Goal: Information Seeking & Learning: Learn about a topic

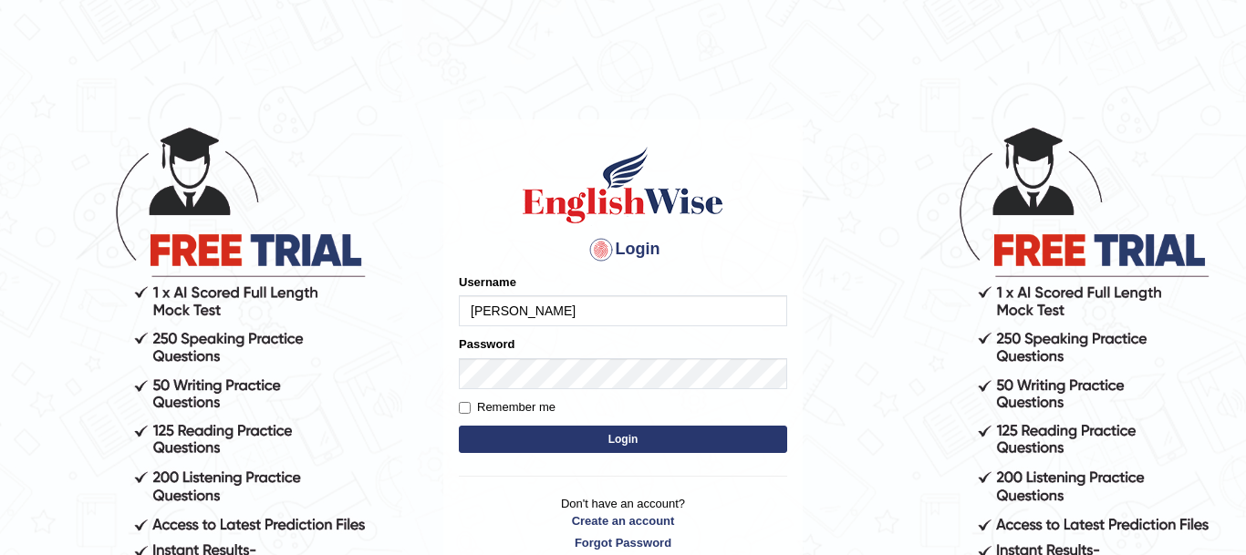
type input "karminder"
click at [464, 410] on input "Remember me" at bounding box center [465, 408] width 12 height 12
checkbox input "true"
click at [745, 438] on button "Login" at bounding box center [623, 439] width 328 height 27
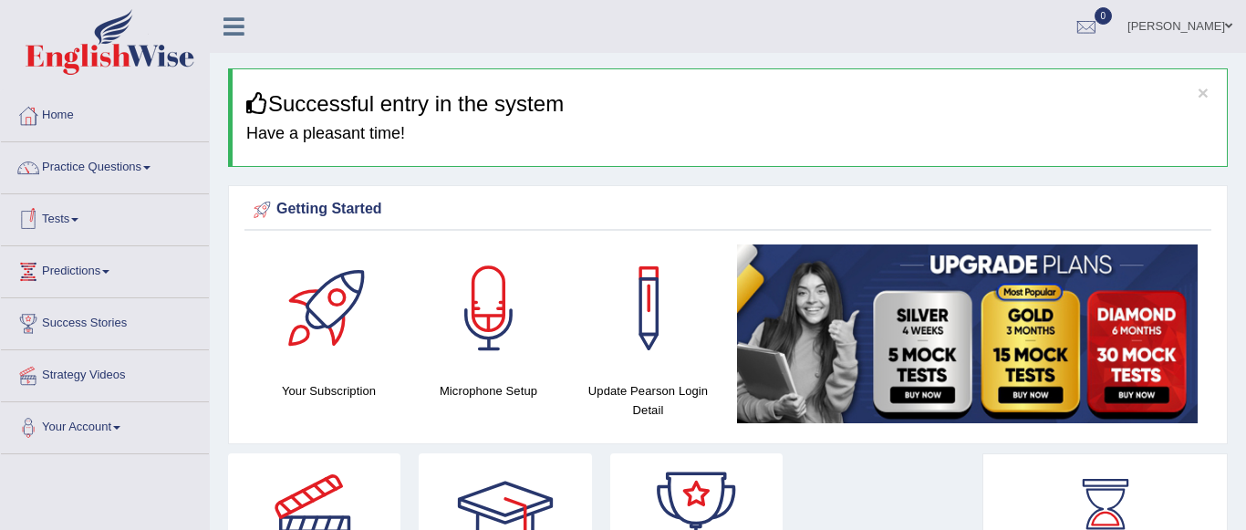
click at [78, 221] on span at bounding box center [74, 220] width 7 height 4
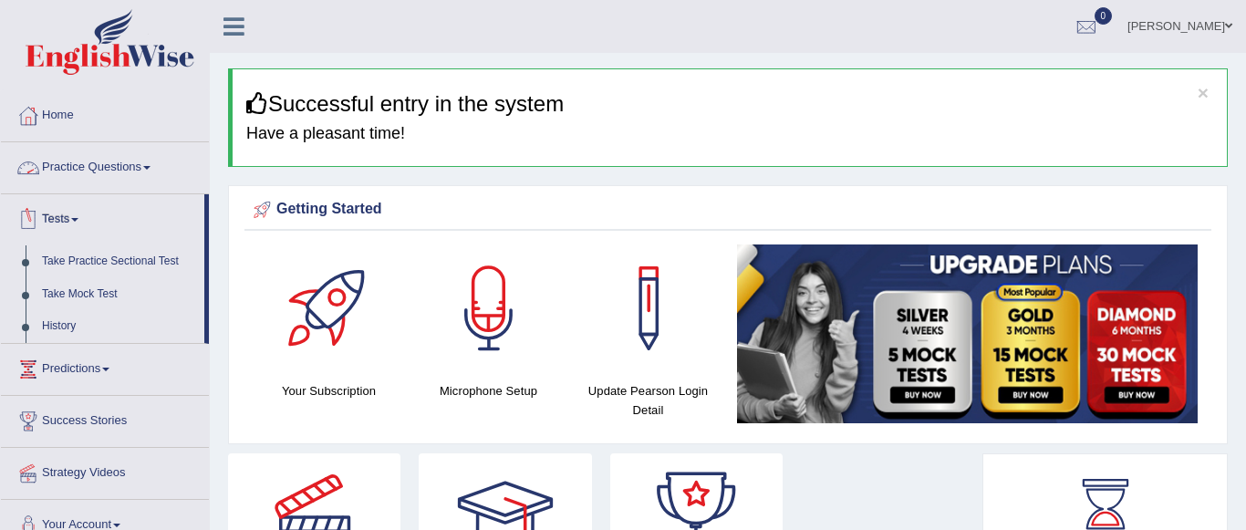
click at [150, 165] on link "Practice Questions" at bounding box center [105, 165] width 208 height 46
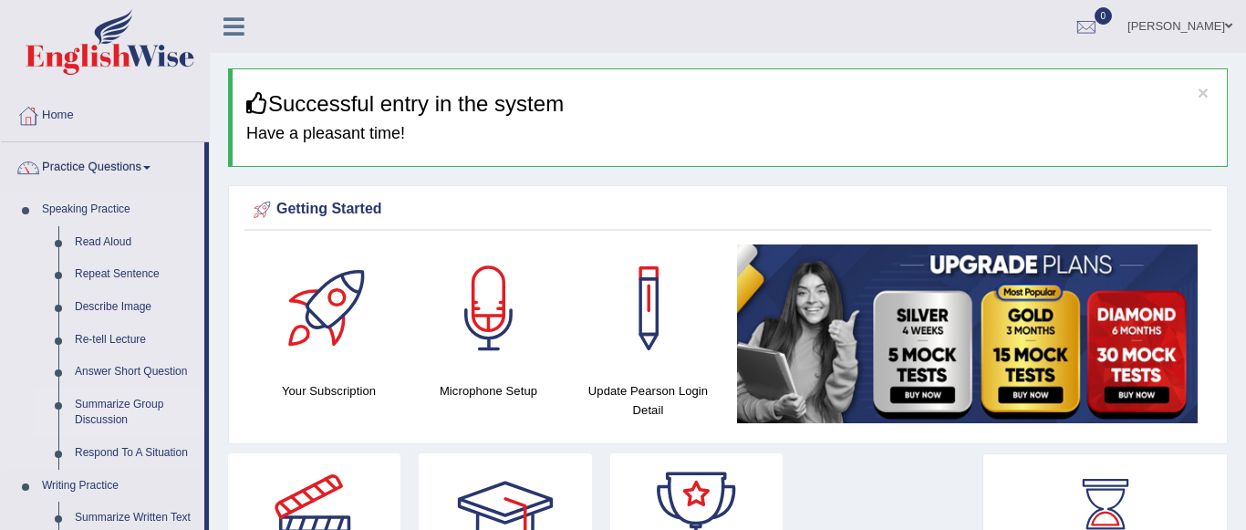
drag, startPoint x: 208, startPoint y: 205, endPoint x: 195, endPoint y: 415, distance: 210.1
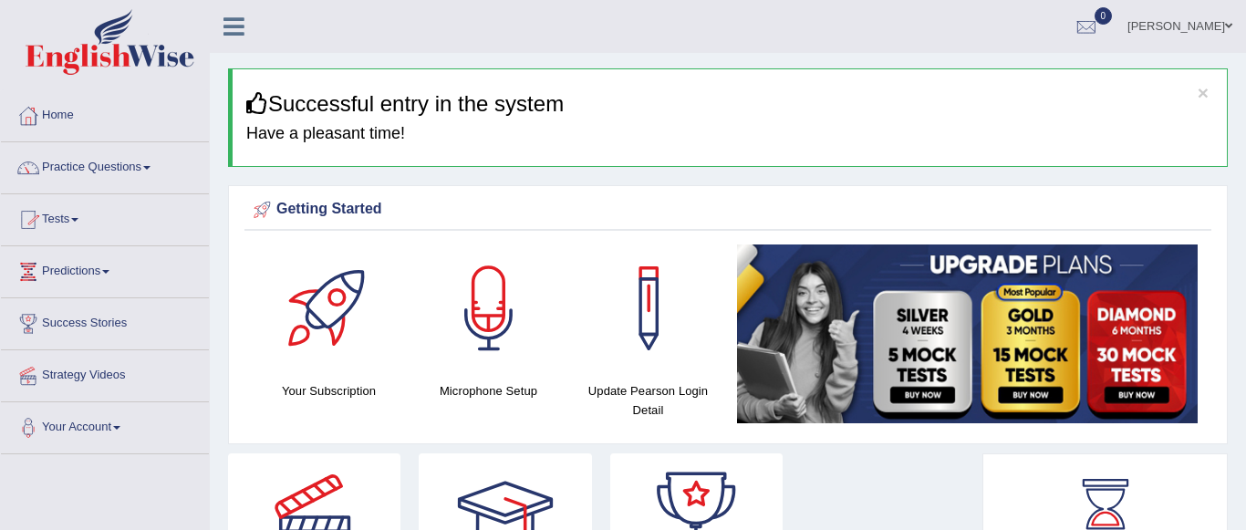
click at [78, 218] on span at bounding box center [74, 220] width 7 height 4
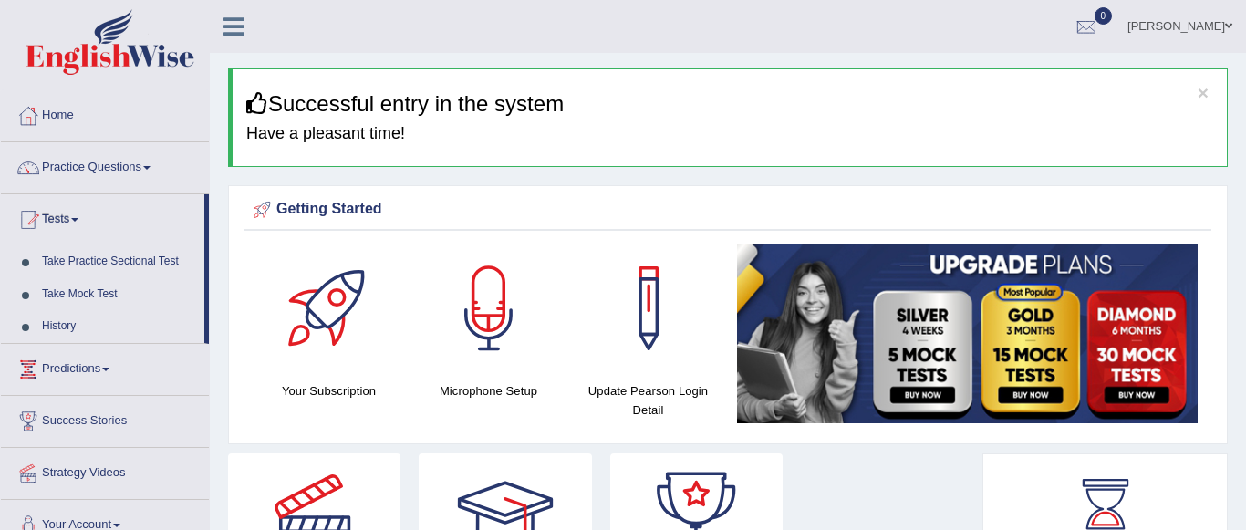
click at [78, 218] on span at bounding box center [74, 220] width 7 height 4
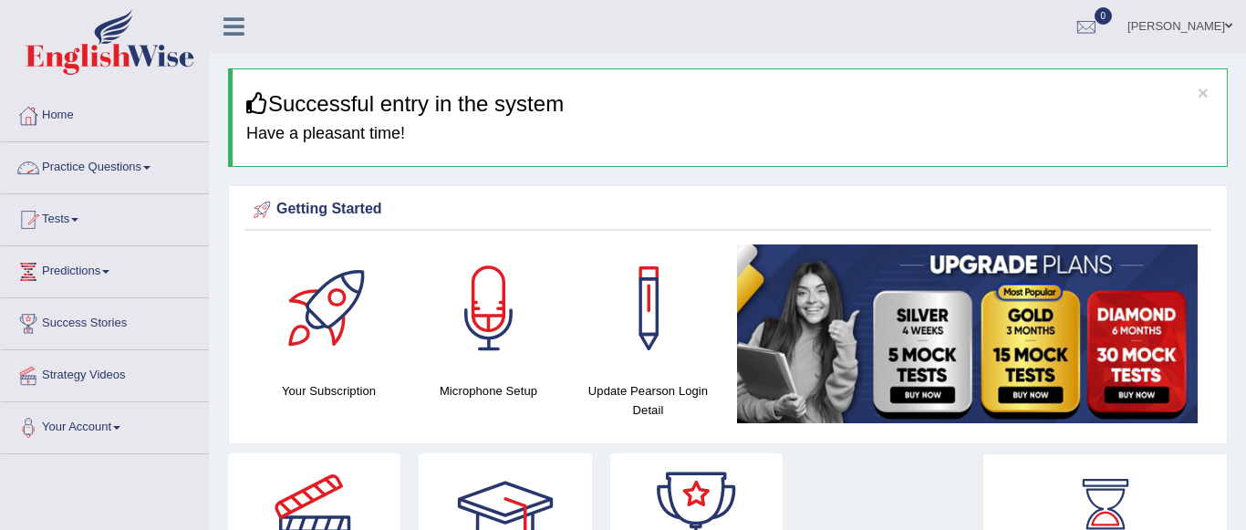
click at [157, 164] on link "Practice Questions" at bounding box center [105, 165] width 208 height 46
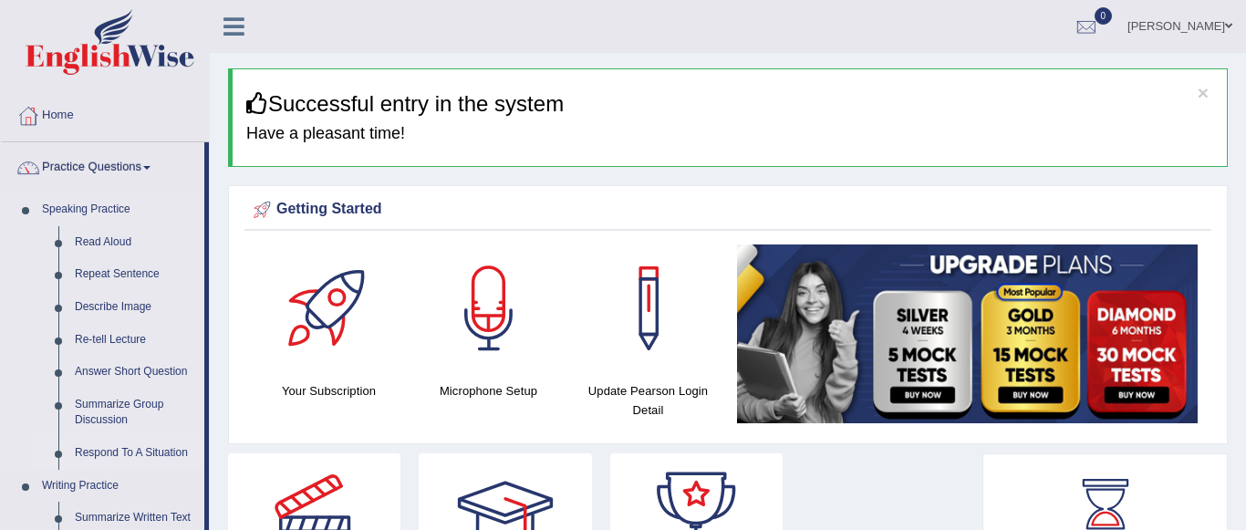
drag, startPoint x: 208, startPoint y: 356, endPoint x: 200, endPoint y: 453, distance: 97.9
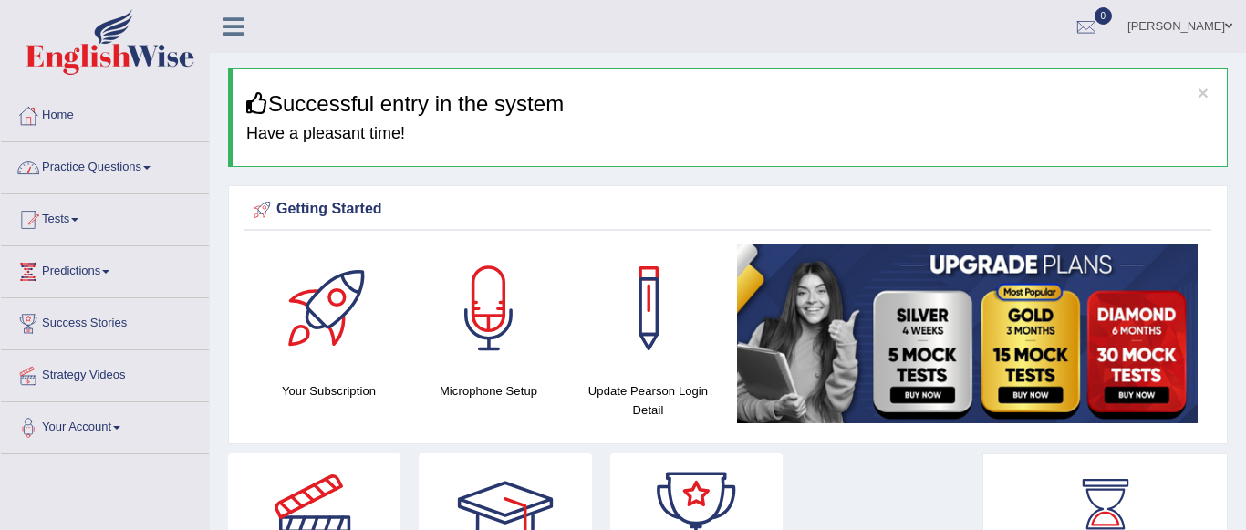
click at [150, 166] on span at bounding box center [146, 168] width 7 height 4
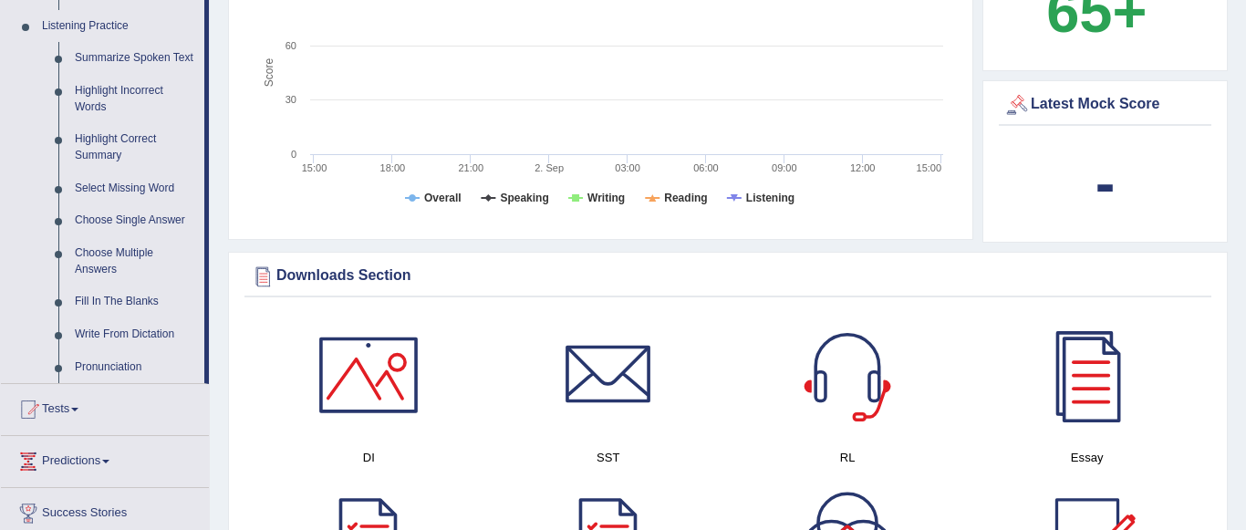
scroll to position [791, 0]
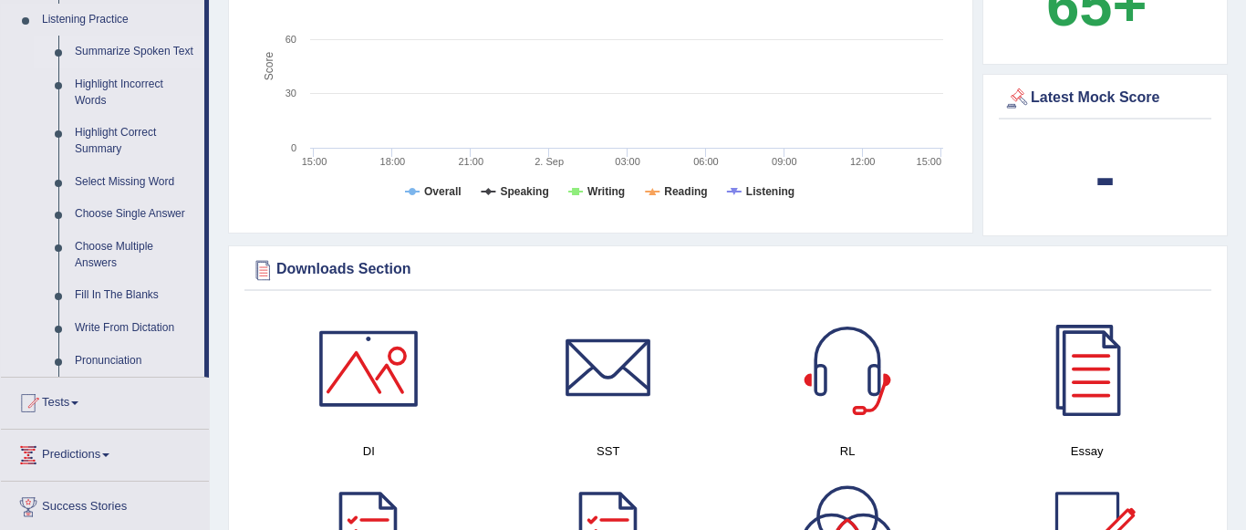
click at [109, 52] on link "Summarize Spoken Text" at bounding box center [136, 52] width 138 height 33
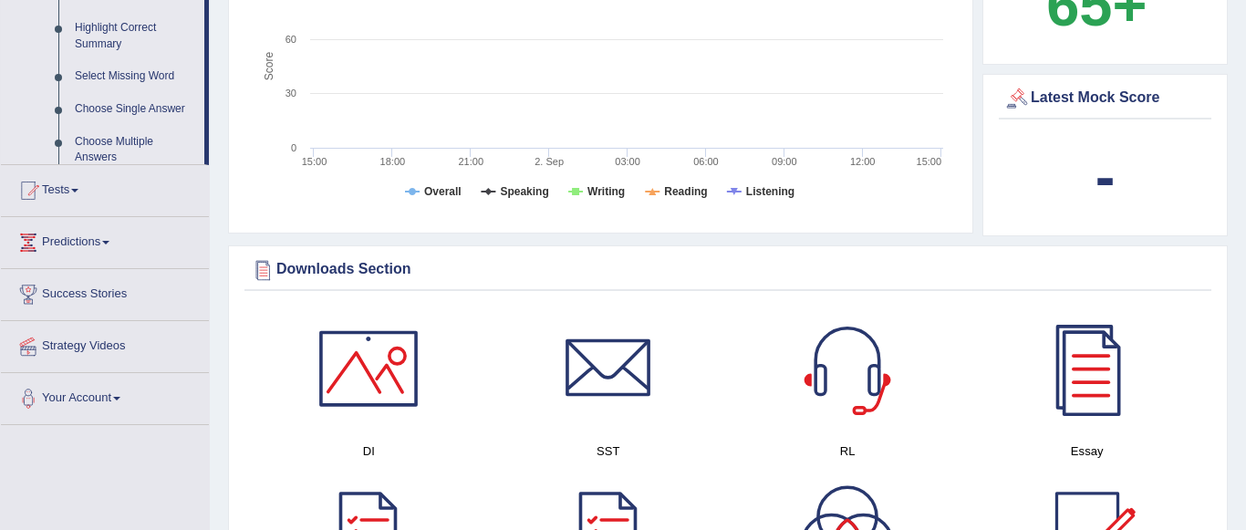
scroll to position [330, 0]
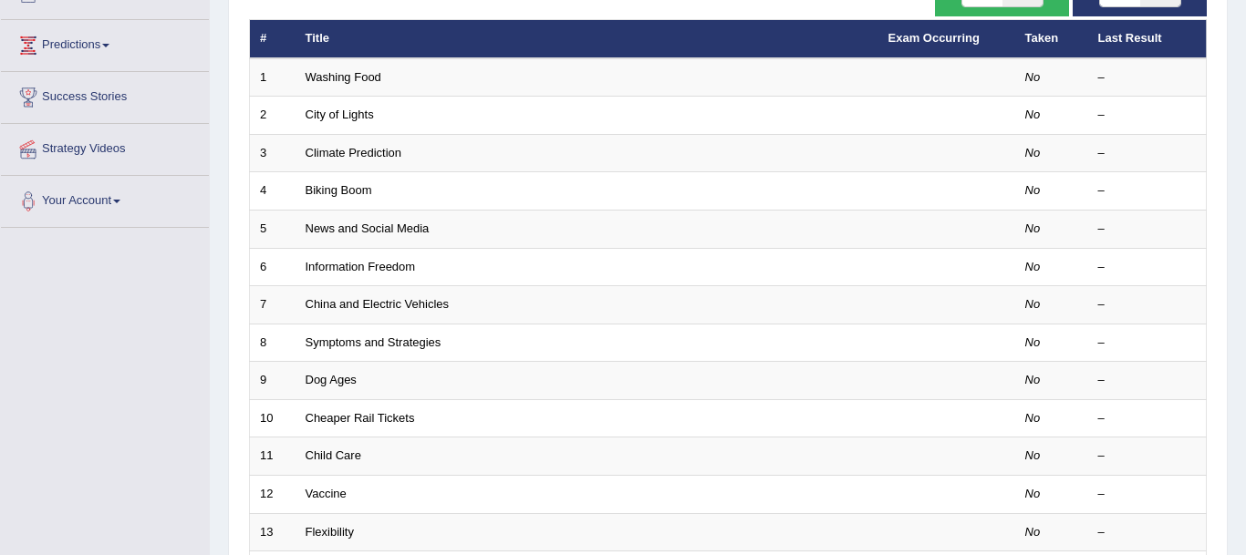
scroll to position [12, 0]
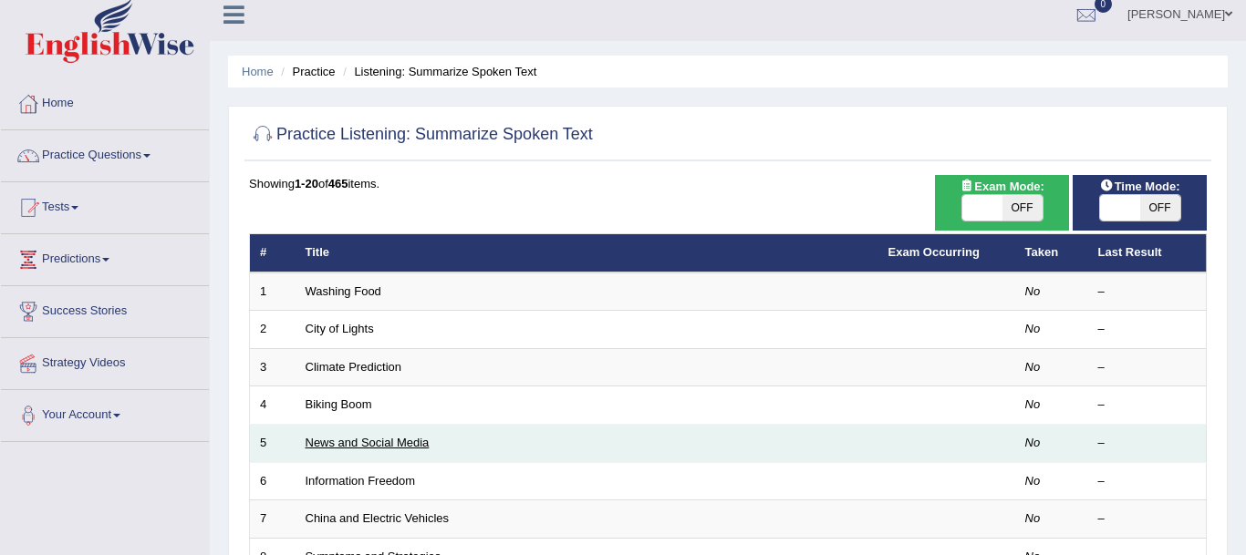
click at [373, 450] on link "News and Social Media" at bounding box center [367, 443] width 124 height 14
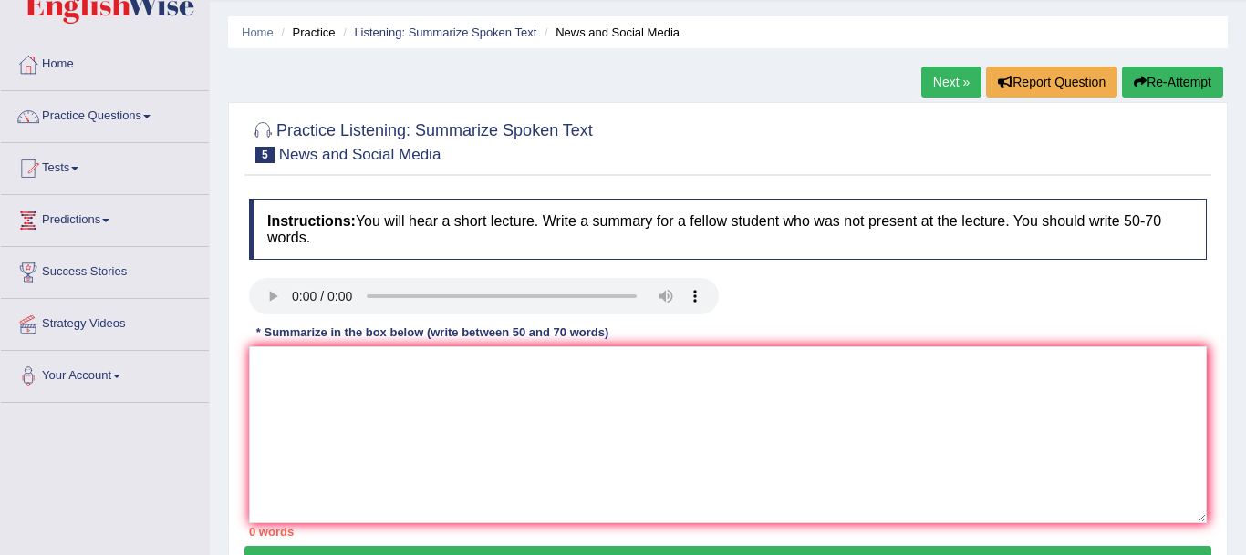
scroll to position [108, 0]
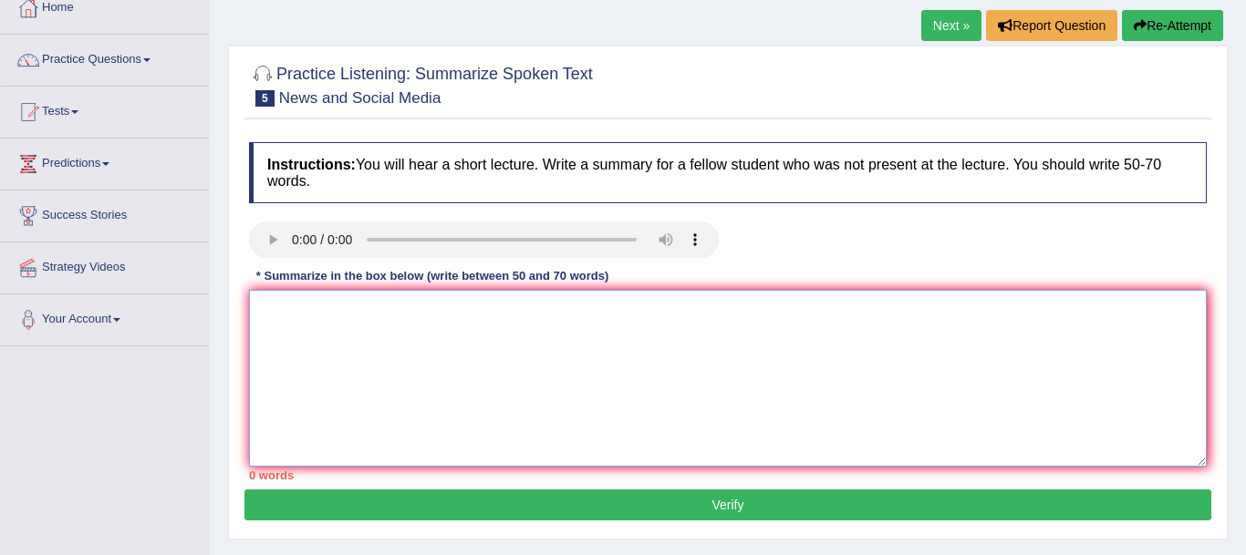
click at [820, 354] on textarea at bounding box center [727, 378] width 957 height 177
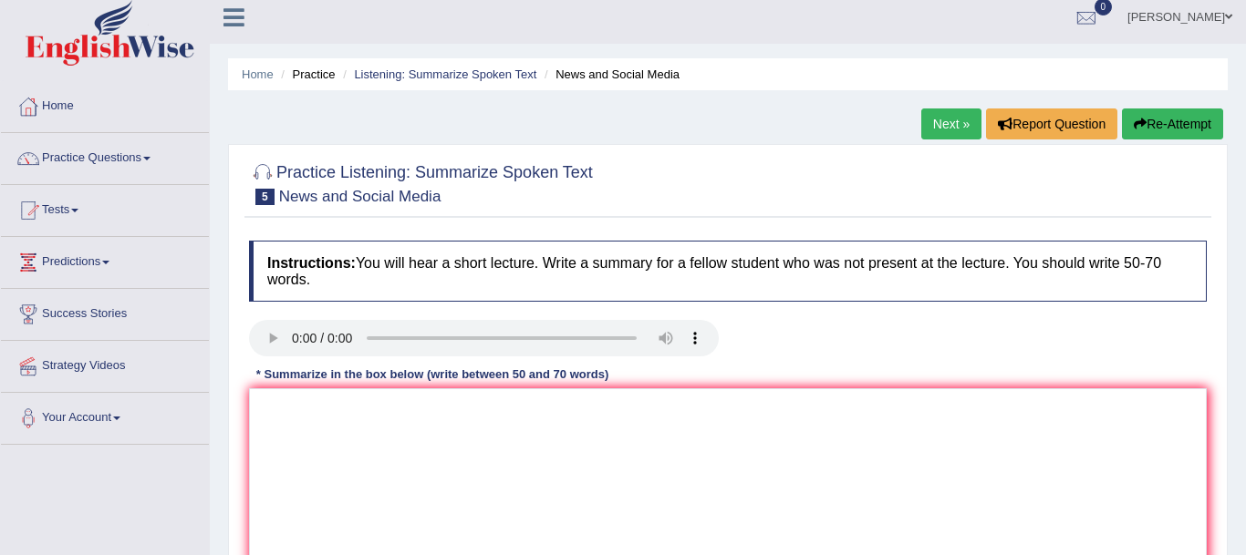
scroll to position [0, 0]
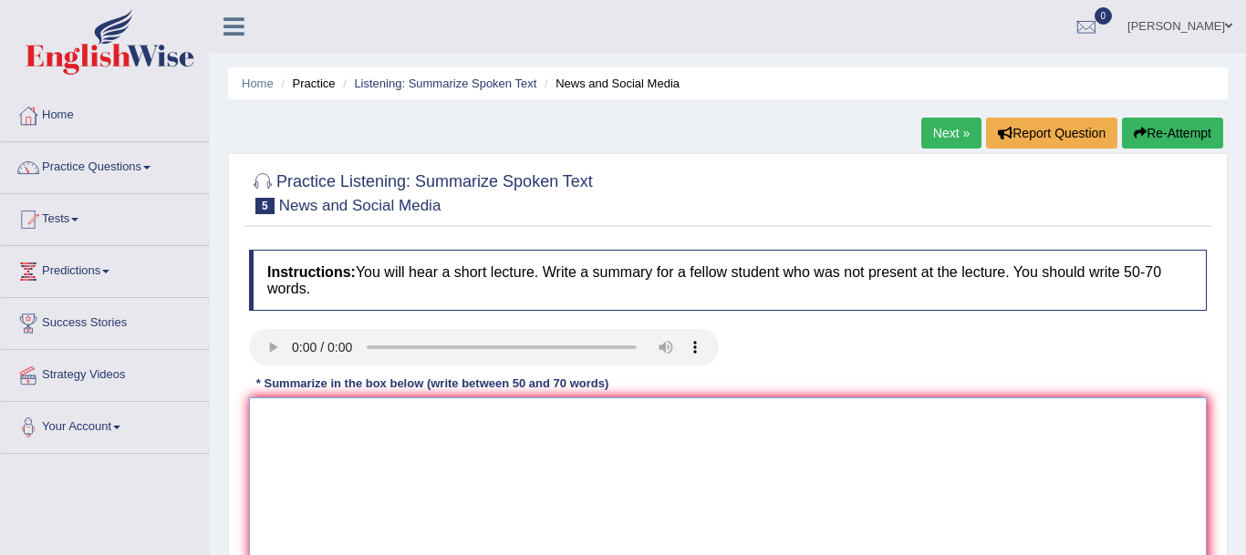
click at [568, 486] on textarea at bounding box center [727, 486] width 957 height 177
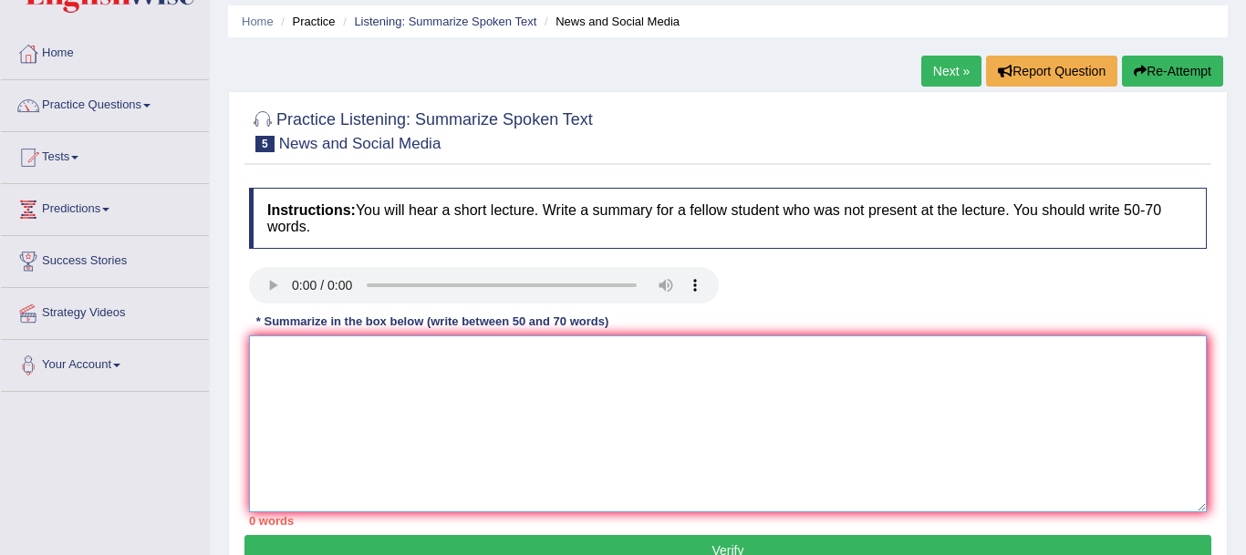
scroll to position [51, 0]
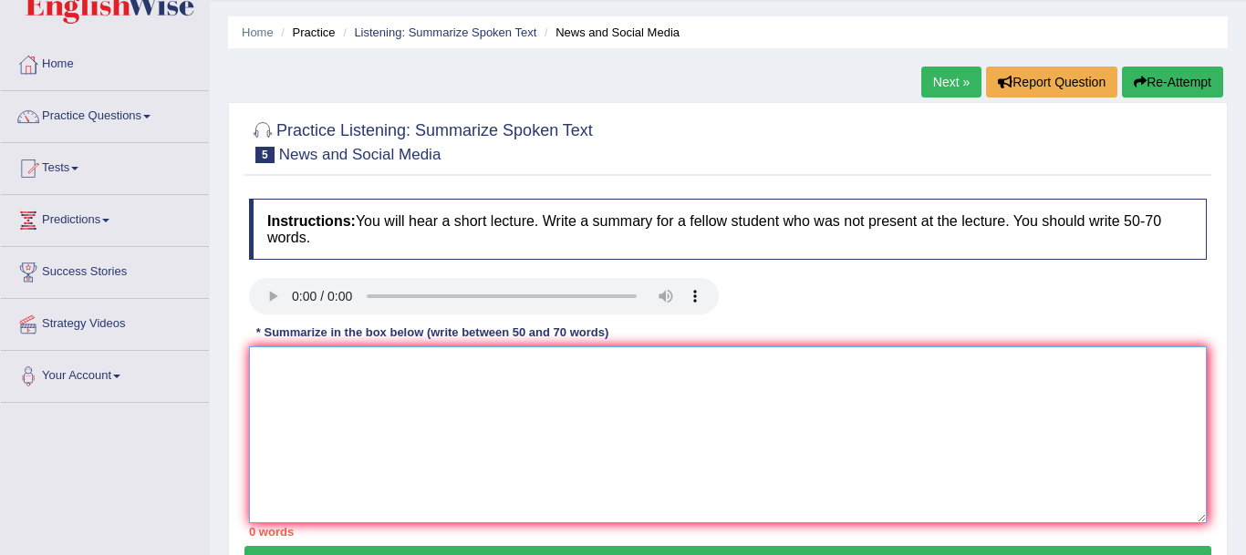
click at [937, 423] on textarea at bounding box center [727, 435] width 957 height 177
click at [614, 422] on textarea at bounding box center [727, 435] width 957 height 177
click at [932, 83] on link "Next »" at bounding box center [951, 82] width 60 height 31
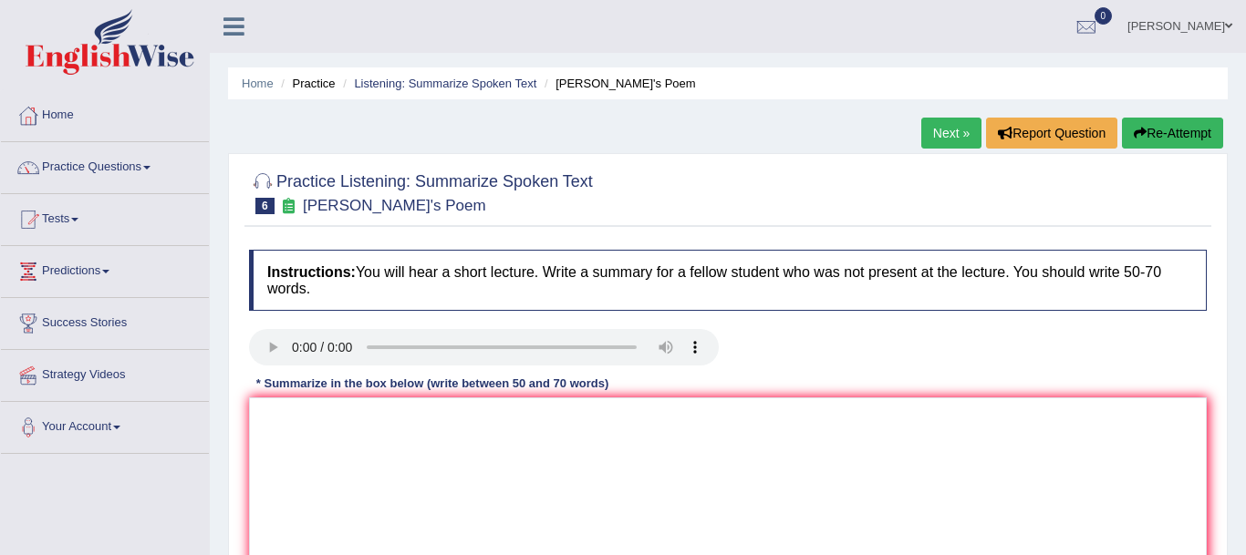
click at [1226, 242] on div "Practice Listening: Summarize Spoken Text 6 [PERSON_NAME]'s Poem Instructions: …" at bounding box center [727, 400] width 999 height 494
click at [311, 290] on h4 "Instructions: You will hear a short lecture. Write a summary for a fellow stude…" at bounding box center [727, 280] width 957 height 61
click at [150, 167] on span at bounding box center [146, 168] width 7 height 4
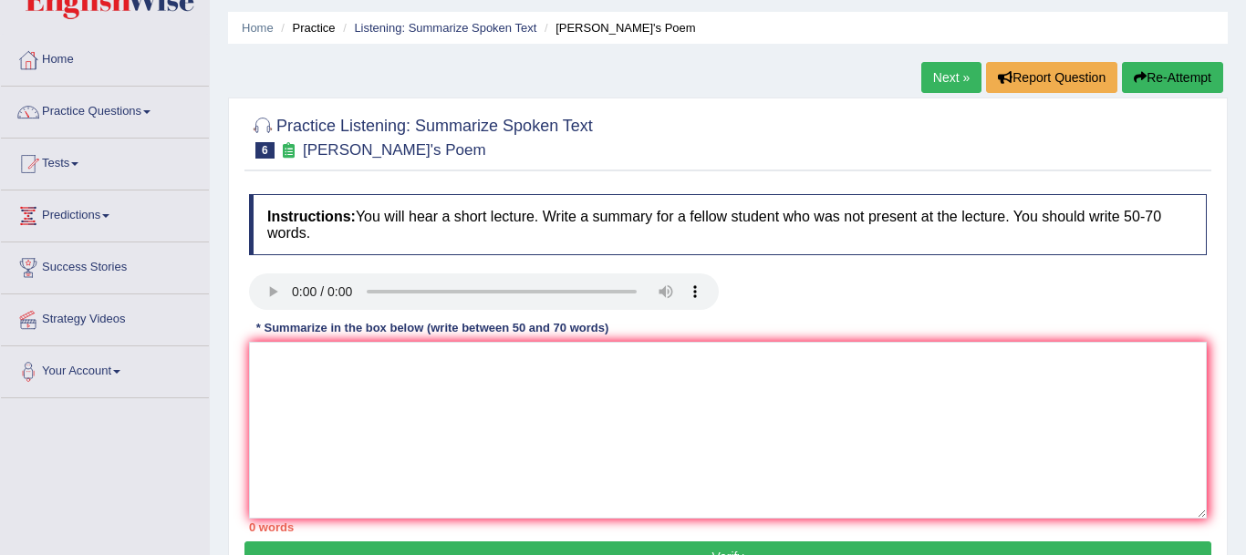
scroll to position [30, 0]
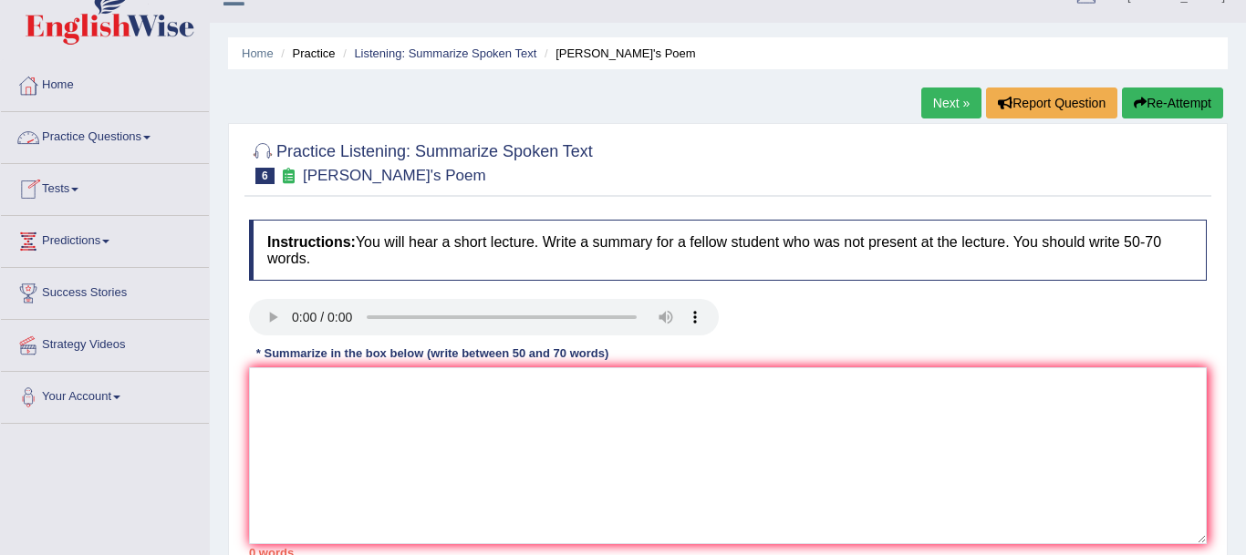
click at [150, 134] on link "Practice Questions" at bounding box center [105, 135] width 208 height 46
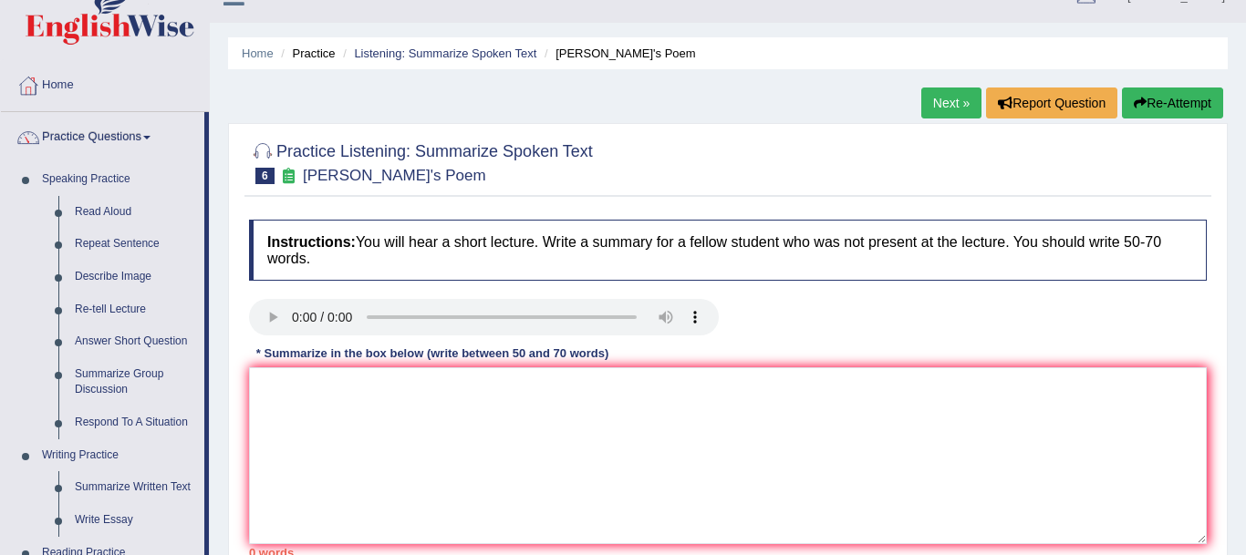
click at [215, 181] on div "Home Practice Listening: Summarize Spoken Text Shakespeare's Poem Next » Report…" at bounding box center [728, 426] width 1036 height 912
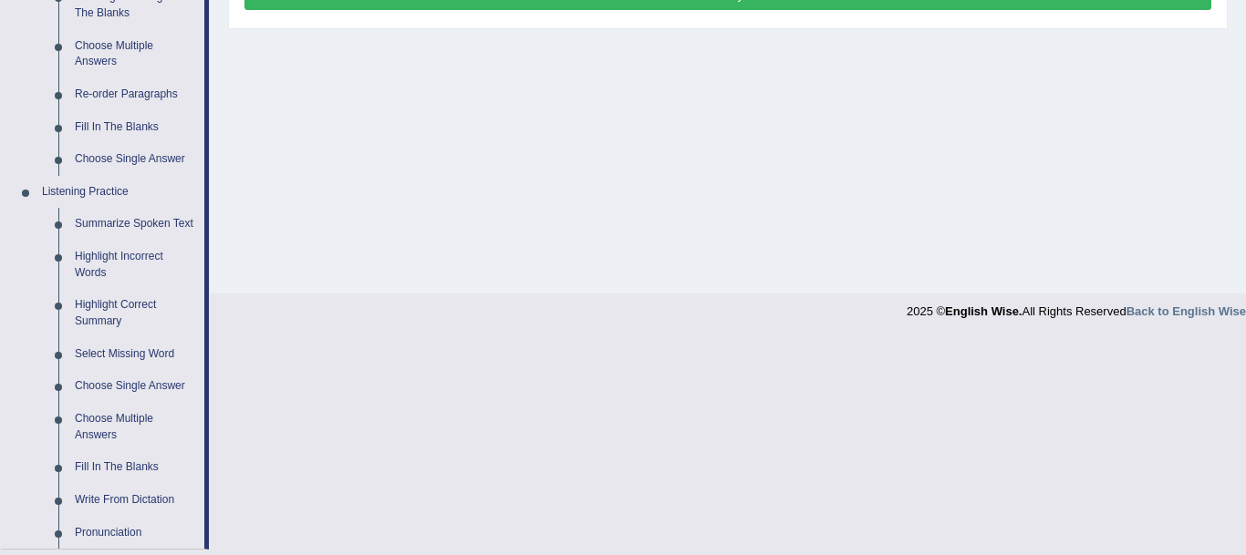
scroll to position [630, 0]
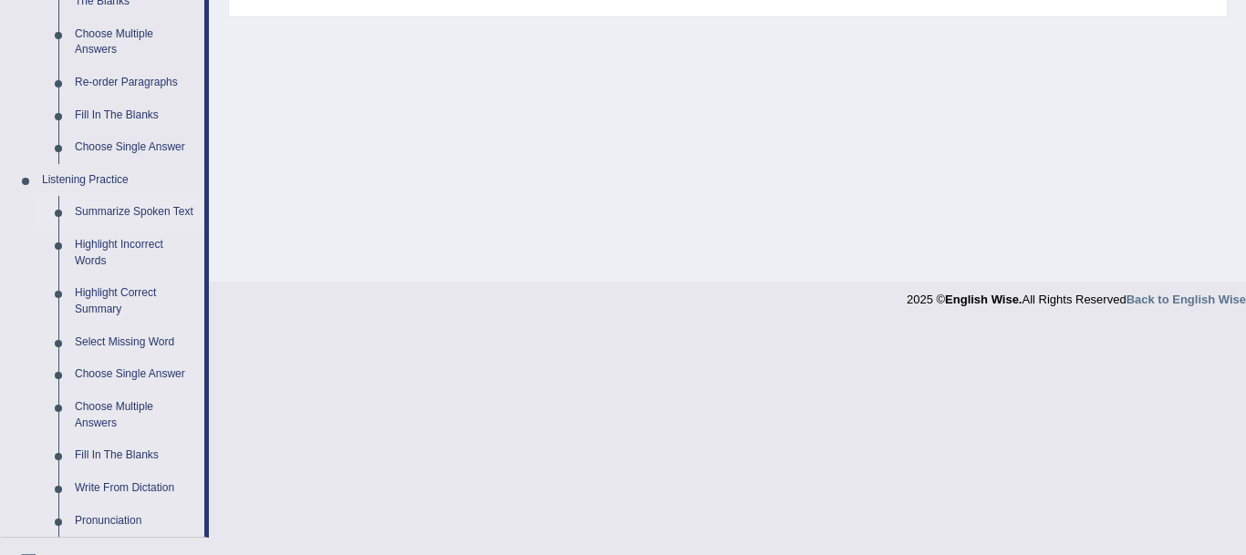
click at [109, 212] on link "Summarize Spoken Text" at bounding box center [136, 212] width 138 height 33
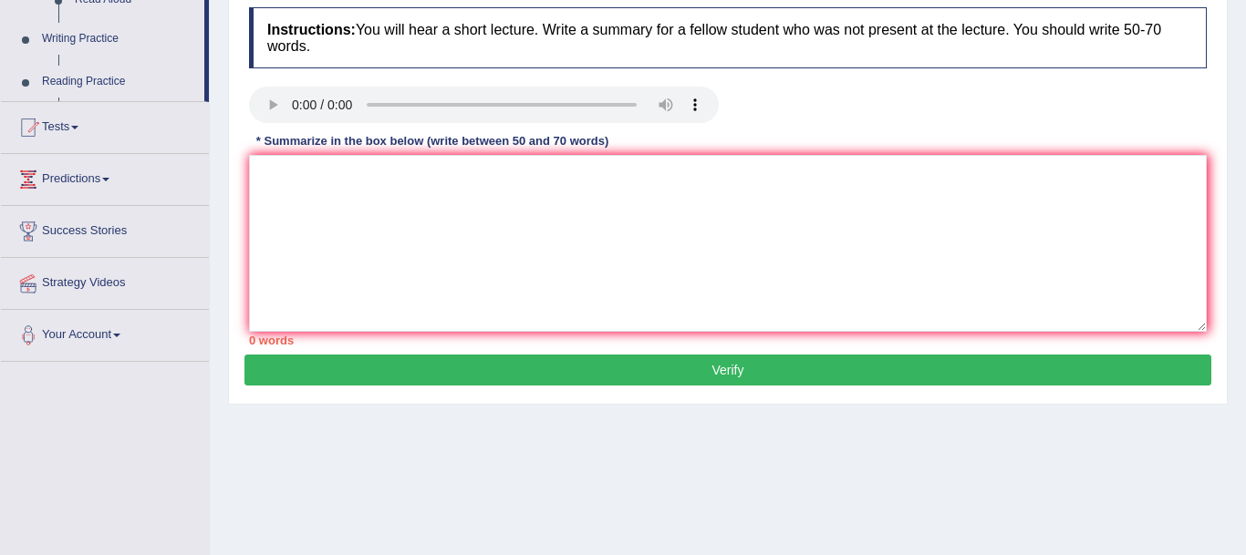
scroll to position [0, 0]
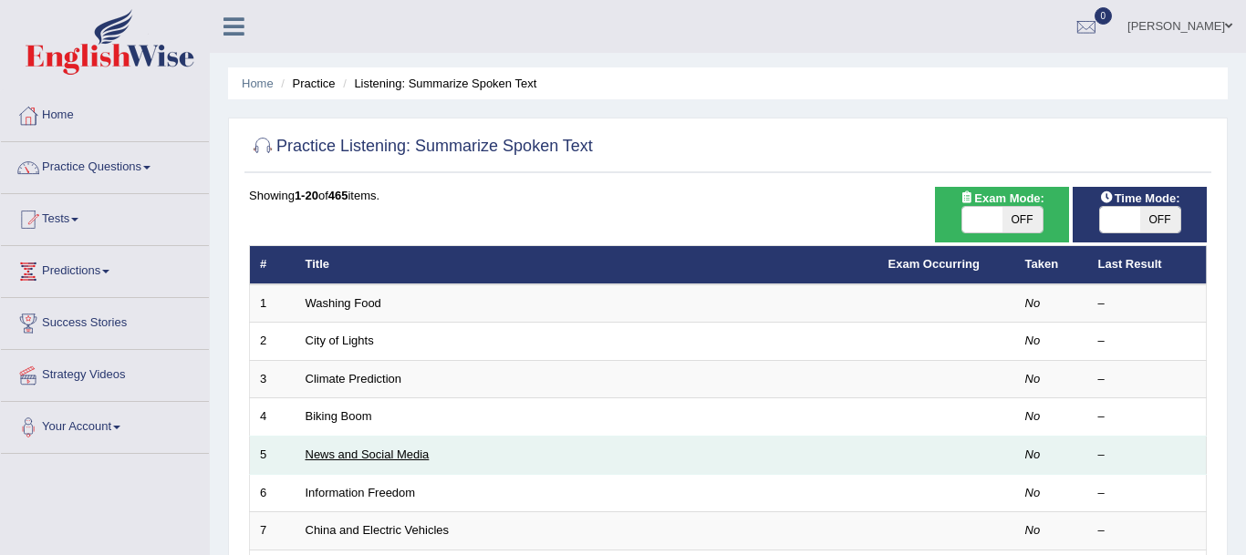
click at [378, 453] on link "News and Social Media" at bounding box center [367, 455] width 124 height 14
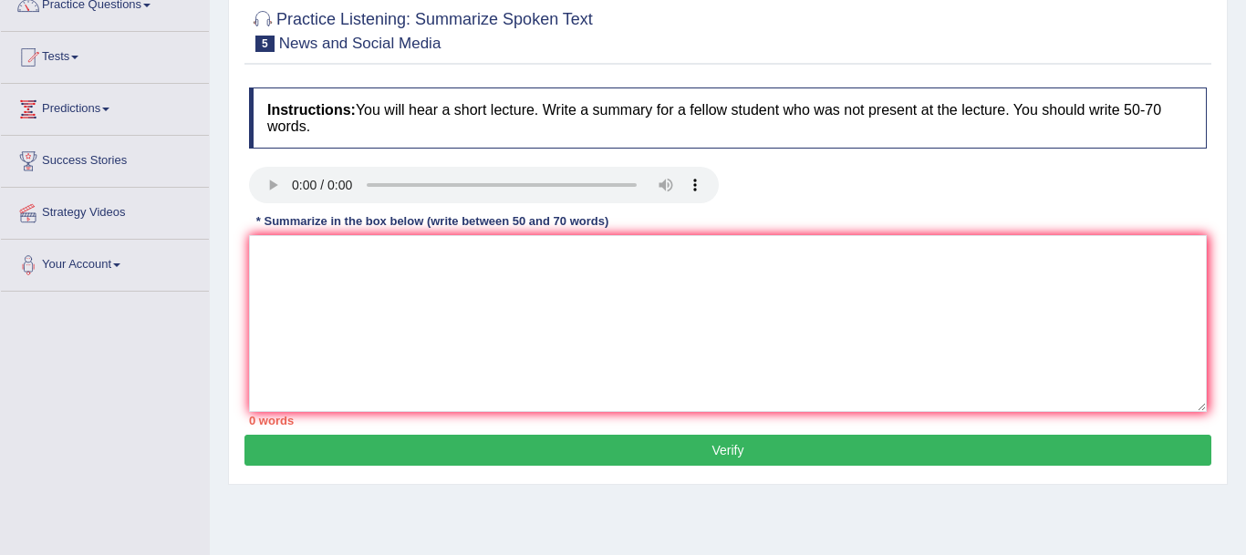
scroll to position [160, 0]
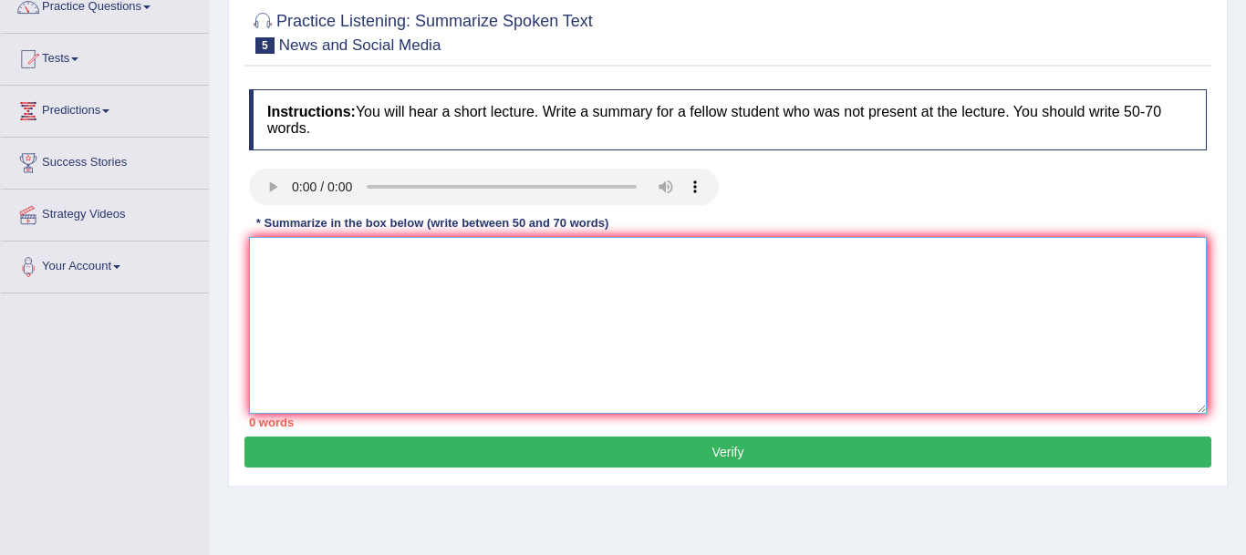
click at [433, 291] on textarea at bounding box center [727, 325] width 957 height 177
paste textarea "The speaker provided a comprehensive overview of [main topic], highlighting sev…"
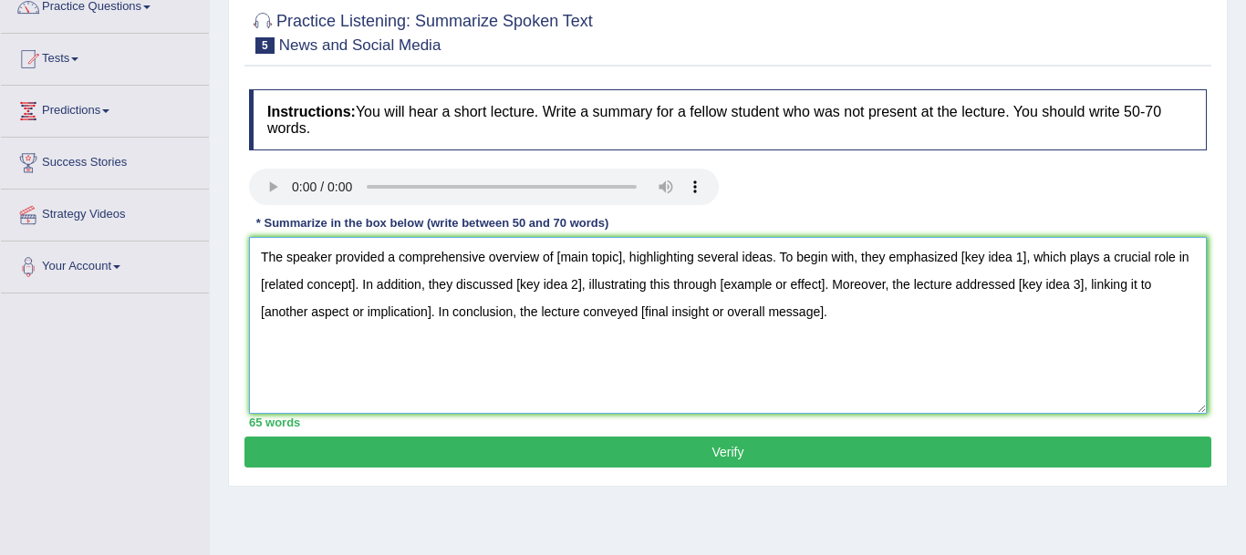
click at [616, 263] on textarea "The speaker provided a comprehensive overview of [main topic], highlighting sev…" at bounding box center [727, 325] width 957 height 177
type textarea "The speaker provided a comprehensive overview of [], highlighting several ideas…"
click at [559, 254] on textarea "The speaker provided a comprehensive overview of [], highlighting several ideas…" at bounding box center [727, 325] width 957 height 177
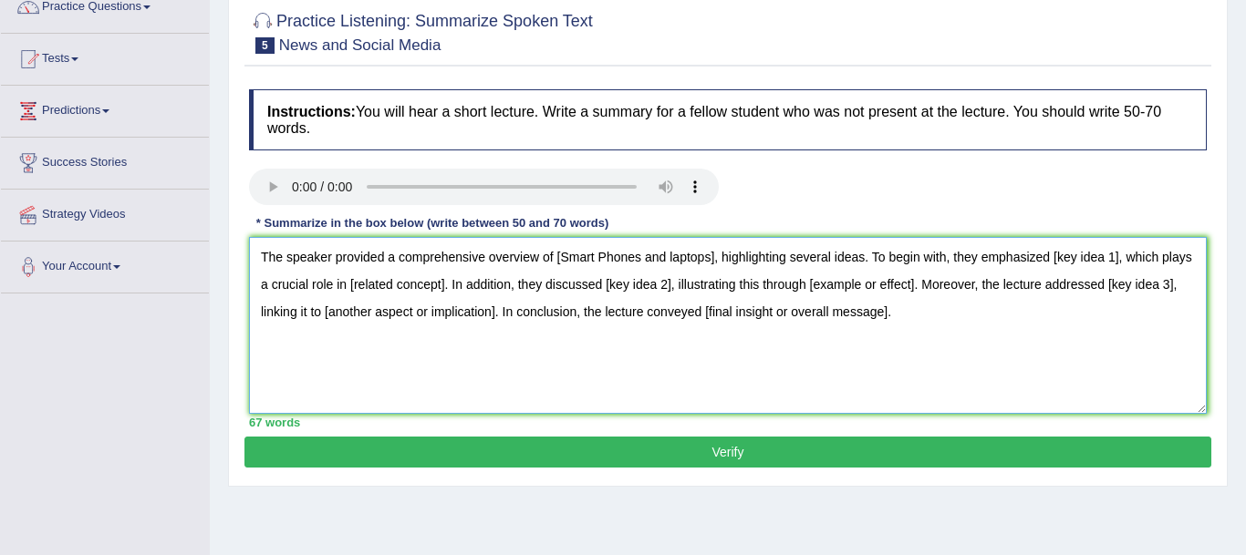
click at [1113, 256] on textarea "The speaker provided a comprehensive overview of [Smart Phones and laptops], hi…" at bounding box center [727, 325] width 957 height 177
click at [432, 284] on textarea "The speaker provided a comprehensive overview of [Smart Phones and laptops], hi…" at bounding box center [727, 325] width 957 height 177
click at [488, 357] on textarea "The speaker provided a comprehensive overview of [Smart Phones and laptops], hi…" at bounding box center [727, 325] width 957 height 177
click at [404, 302] on textarea "The speaker provided a comprehensive overview of [Smart Phones and laptops], hi…" at bounding box center [727, 325] width 957 height 177
click at [405, 286] on textarea "The speaker provided a comprehensive overview of [Smart Phones and laptops], hi…" at bounding box center [727, 325] width 957 height 177
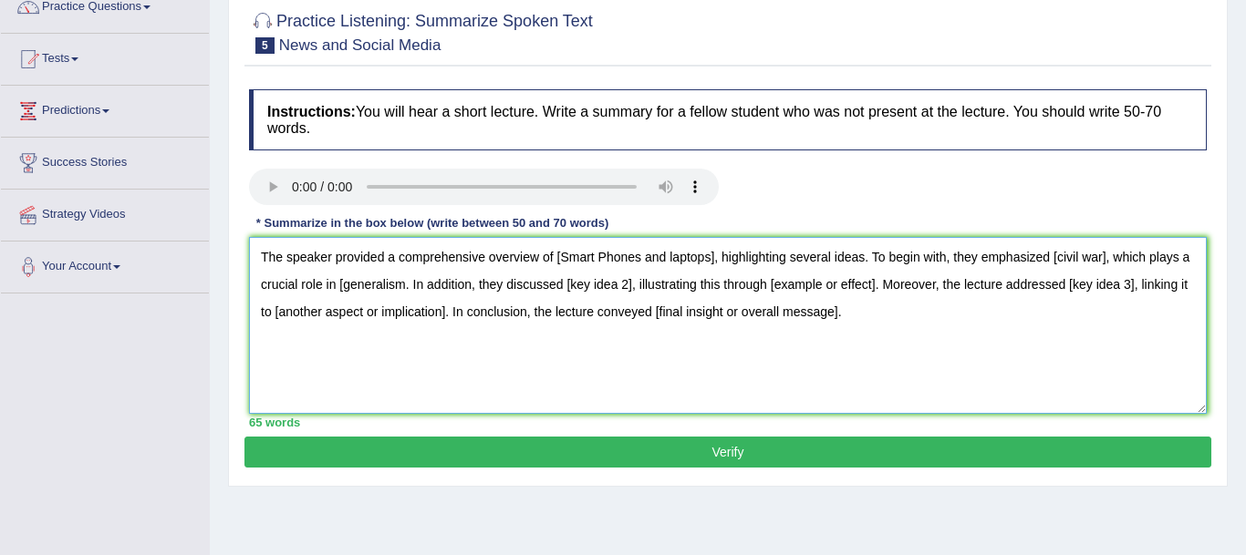
click at [629, 283] on textarea "The speaker provided a comprehensive overview of [Smart Phones and laptops], hi…" at bounding box center [727, 325] width 957 height 177
click at [569, 285] on textarea "The speaker provided a comprehensive overview of [Smart Phones and laptops], hi…" at bounding box center [727, 325] width 957 height 177
click at [651, 289] on textarea "The speaker provided a comprehensive overview of [Smart Phones and laptops], hi…" at bounding box center [727, 325] width 957 height 177
click at [893, 290] on textarea "The speaker provided a comprehensive overview of [Smart Phones and laptops], hi…" at bounding box center [727, 325] width 957 height 177
click at [651, 290] on textarea "The speaker provided a comprehensive overview of [Smart Phones and laptops], hi…" at bounding box center [727, 325] width 957 height 177
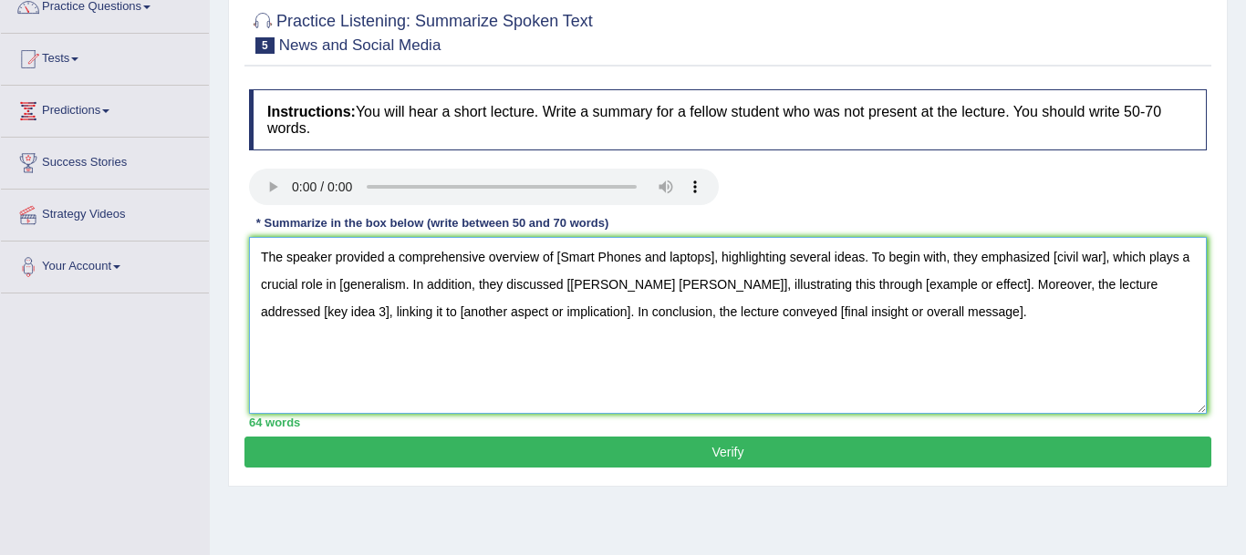
click at [895, 287] on textarea "The speaker provided a comprehensive overview of [Smart Phones and laptops], hi…" at bounding box center [727, 325] width 957 height 177
click at [1148, 292] on textarea "The speaker provided a comprehensive overview of [Smart Phones and laptops], hi…" at bounding box center [727, 325] width 957 height 177
click at [299, 313] on textarea "The speaker provided a comprehensive overview of [Smart Phones and laptops], hi…" at bounding box center [727, 325] width 957 height 177
click at [530, 316] on textarea "The speaker provided a comprehensive overview of [Smart Phones and laptops], hi…" at bounding box center [727, 325] width 957 height 177
click at [808, 313] on textarea "The speaker provided a comprehensive overview of [Smart Phones and laptops], hi…" at bounding box center [727, 325] width 957 height 177
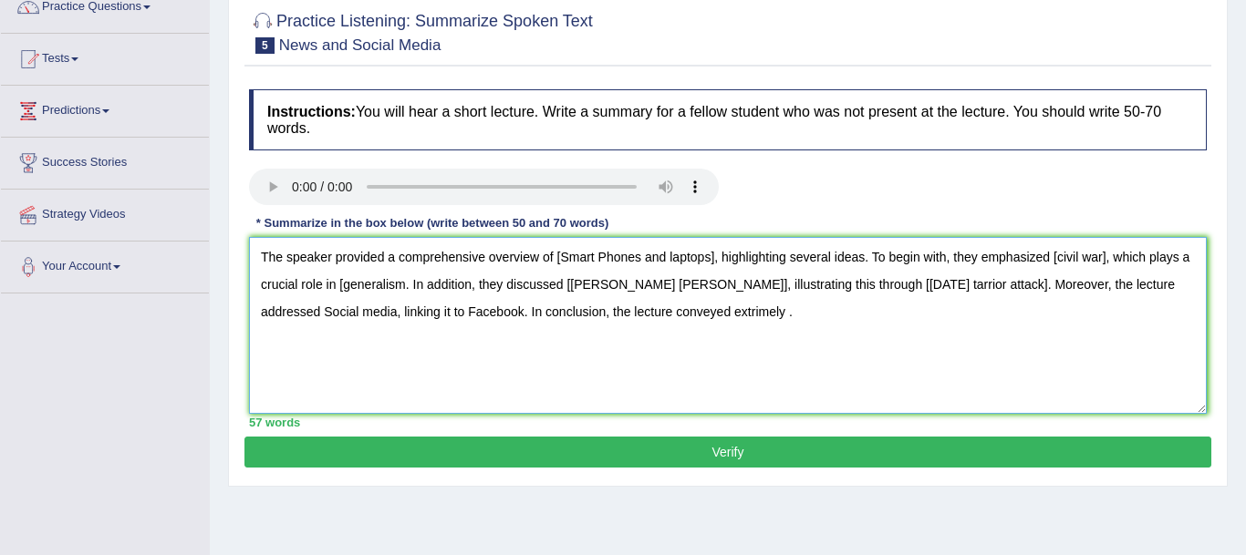
click at [655, 314] on textarea "The speaker provided a comprehensive overview of [Smart Phones and laptops], hi…" at bounding box center [727, 325] width 957 height 177
click at [686, 313] on textarea "The speaker provided a comprehensive overview of [Smart Phones and laptops], hi…" at bounding box center [727, 325] width 957 height 177
click at [648, 378] on textarea "The speaker provided a comprehensive overview of [Smart Phones and laptops], hi…" at bounding box center [727, 325] width 957 height 177
click at [948, 285] on textarea "The speaker provided a comprehensive overview of [Smart Phones and laptops], hi…" at bounding box center [727, 325] width 957 height 177
click at [797, 286] on textarea "The speaker provided a comprehensive overview of [Smart Phones and laptops], hi…" at bounding box center [727, 325] width 957 height 177
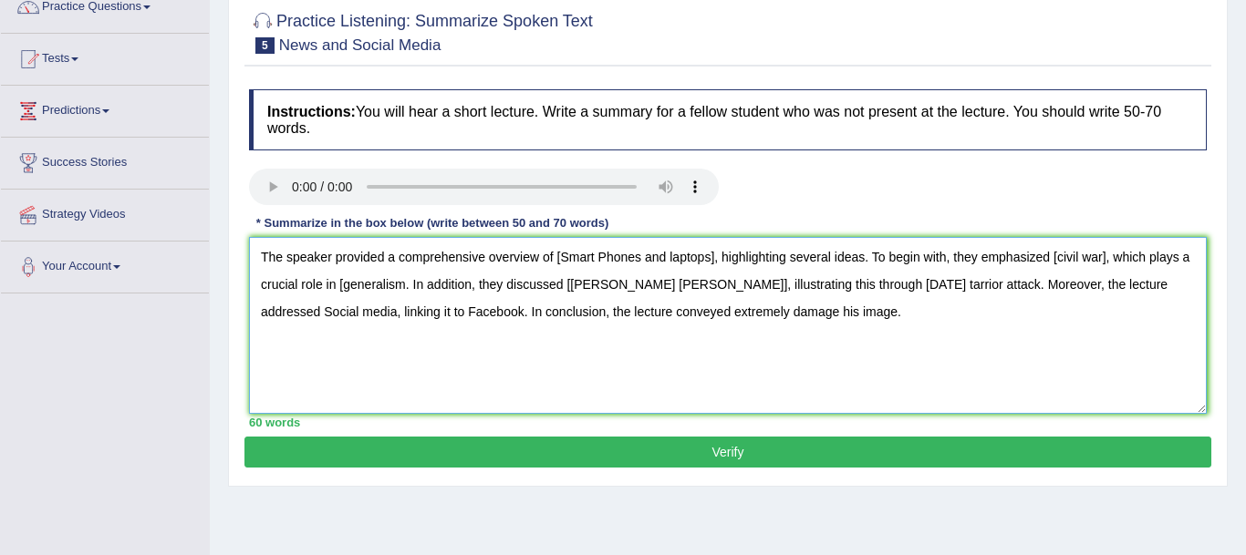
click at [567, 290] on textarea "The speaker provided a comprehensive overview of [Smart Phones and laptops], hi…" at bounding box center [727, 325] width 957 height 177
click at [644, 288] on textarea "The speaker provided a comprehensive overview of [Smart Phones and laptops], hi…" at bounding box center [727, 325] width 957 height 177
type textarea "The speaker provided a comprehensive overview of [Smart Phones and laptops], hi…"
click at [728, 460] on button "Verify" at bounding box center [727, 452] width 967 height 31
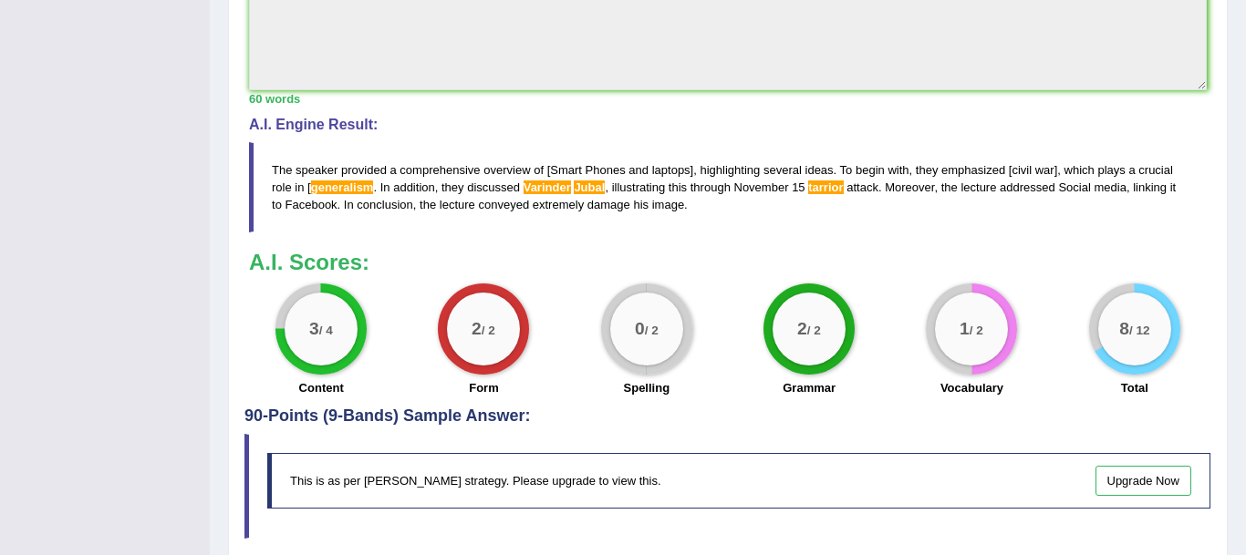
scroll to position [626, 0]
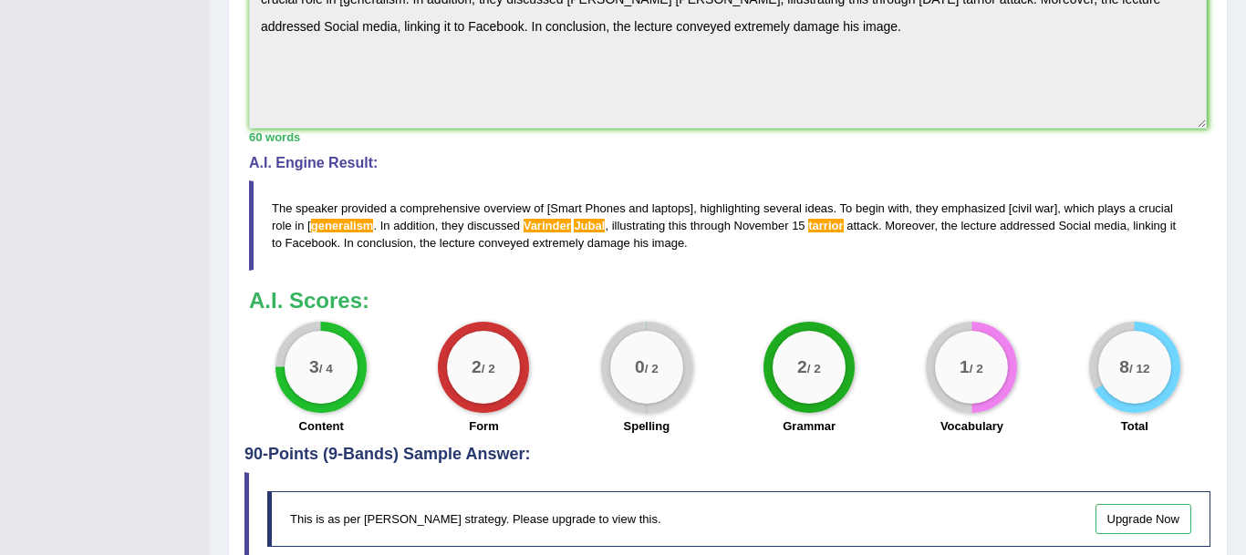
click at [825, 230] on span "t a r r i o r" at bounding box center [825, 226] width 35 height 14
click at [835, 227] on blockquote "T h e s p e a k e r p r o v i d e d a c o m p r e h e n s i v e o v e r v i e w…" at bounding box center [727, 226] width 957 height 90
click at [835, 227] on span "t a r r i o r" at bounding box center [825, 226] width 35 height 14
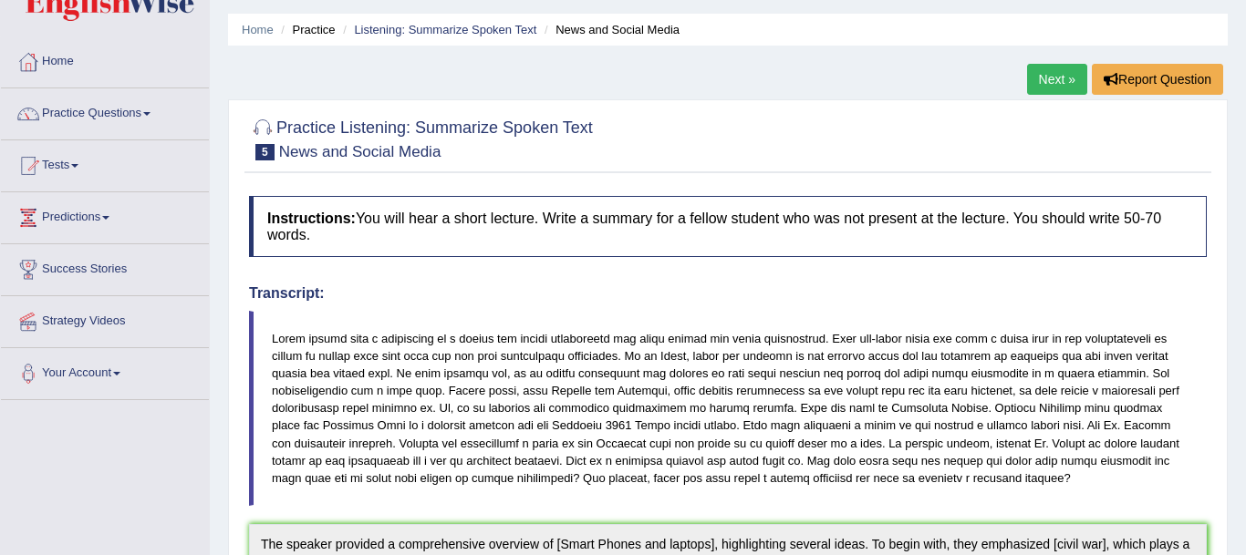
scroll to position [0, 0]
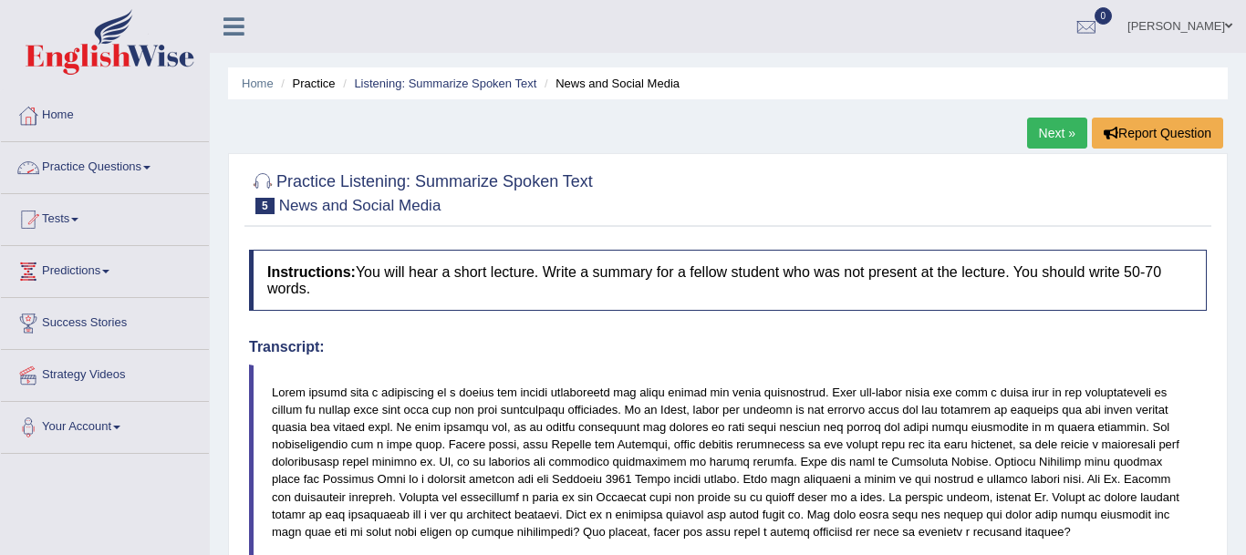
click at [150, 169] on span at bounding box center [146, 168] width 7 height 4
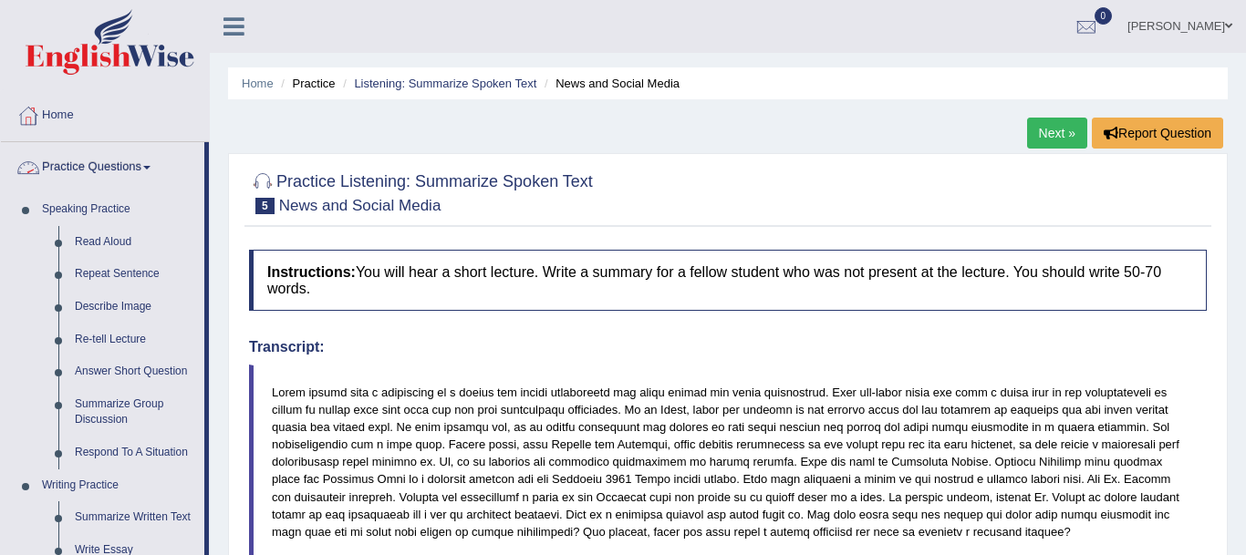
click at [154, 165] on link "Practice Questions" at bounding box center [102, 165] width 203 height 46
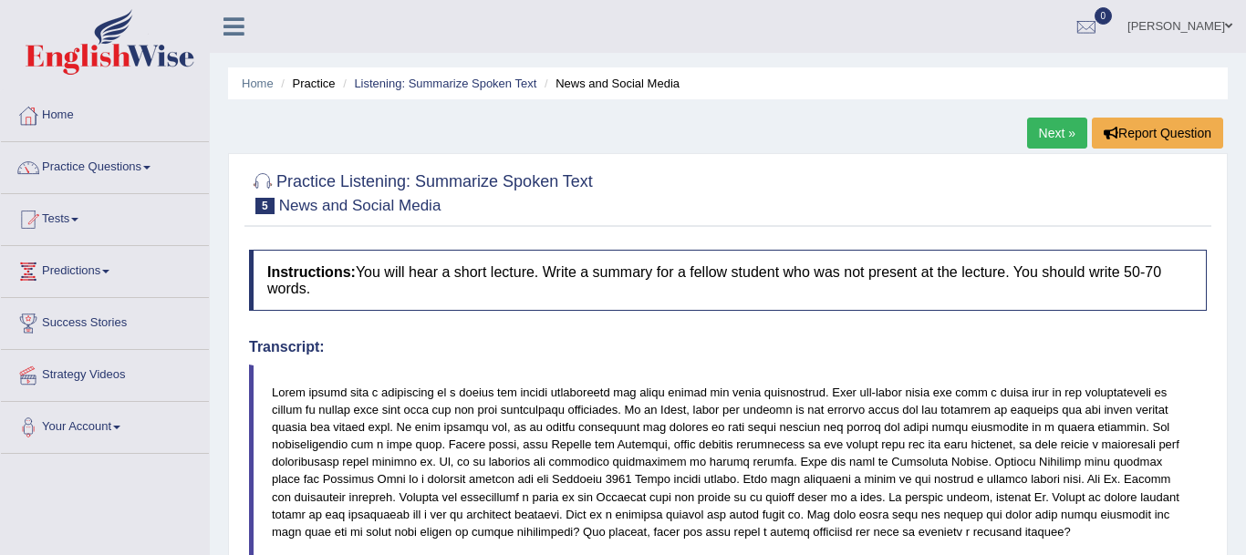
click at [154, 165] on link "Practice Questions" at bounding box center [105, 165] width 208 height 46
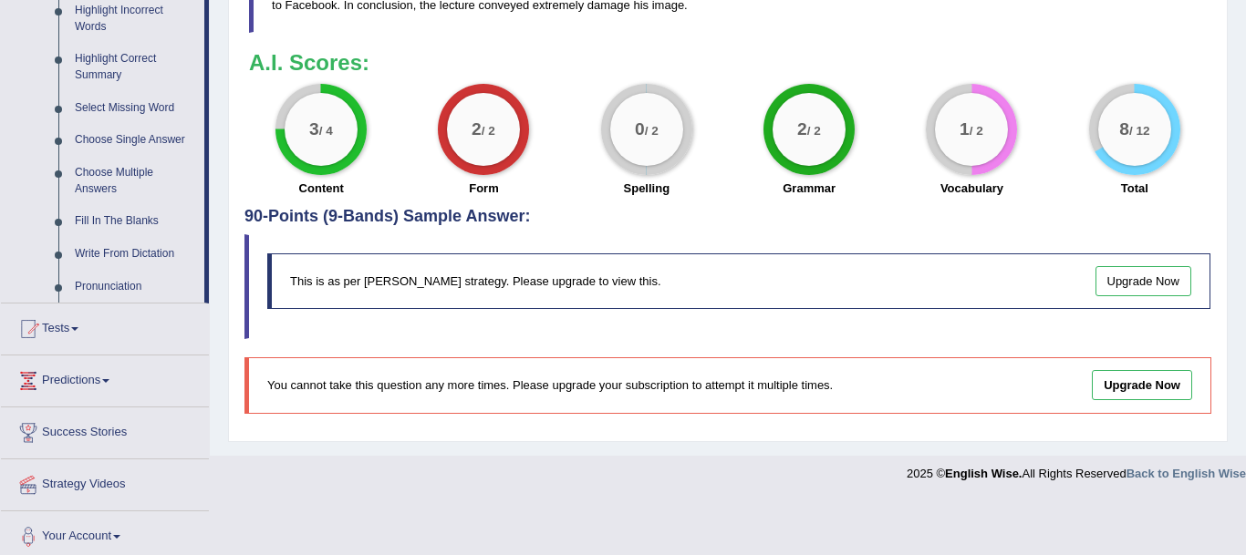
scroll to position [874, 0]
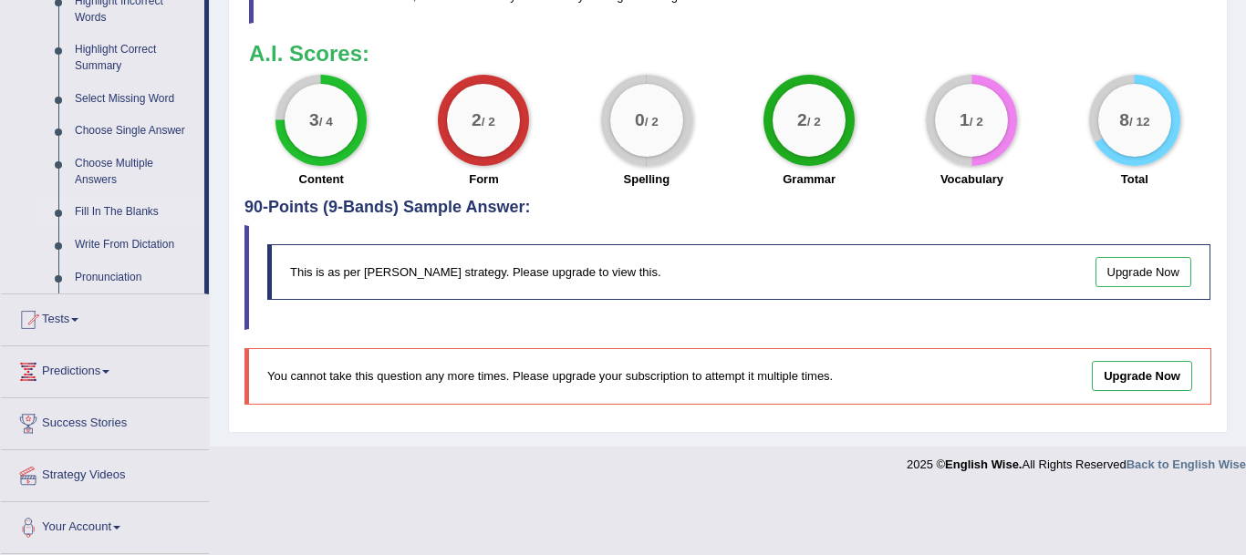
click at [93, 211] on link "Fill In The Blanks" at bounding box center [136, 212] width 138 height 33
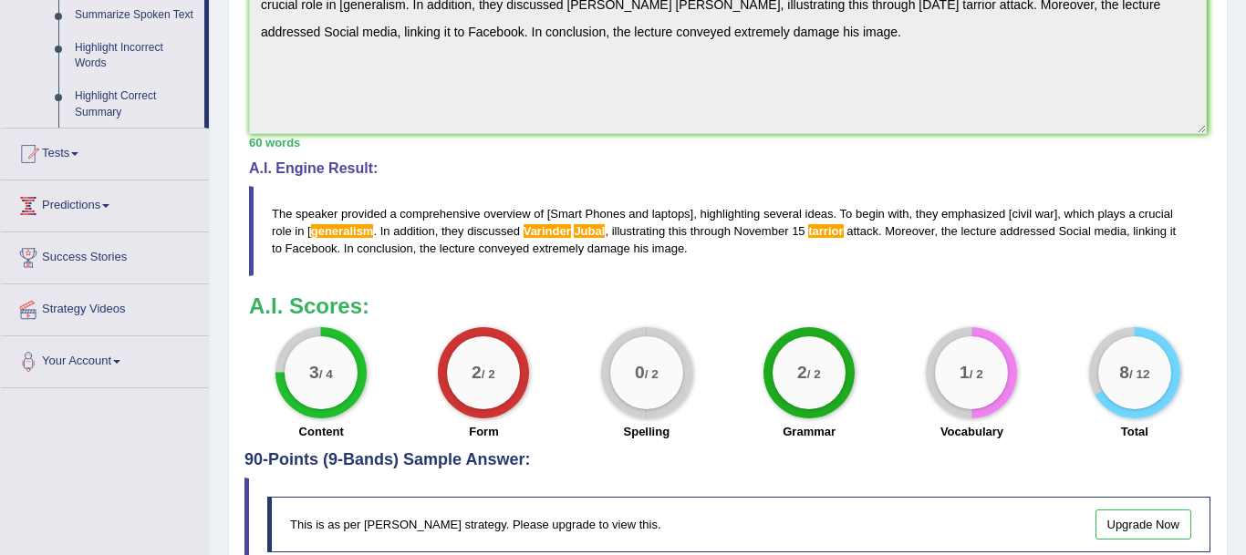
scroll to position [0, 0]
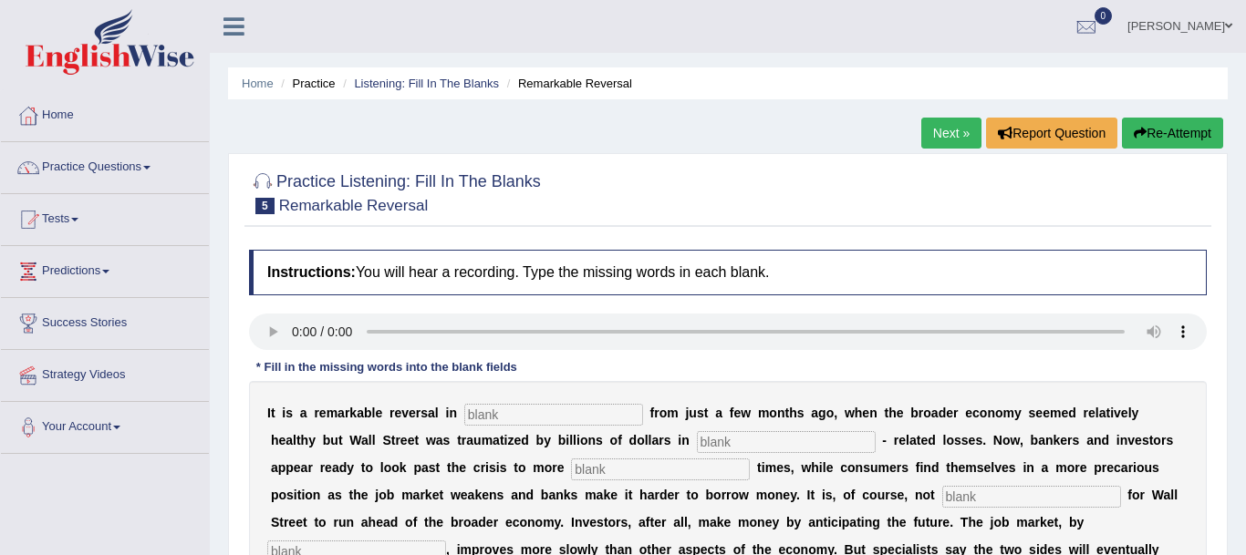
click at [486, 417] on input "text" at bounding box center [553, 415] width 179 height 22
type input "attitudes"
click at [697, 440] on input "text" at bounding box center [786, 442] width 179 height 22
drag, startPoint x: 694, startPoint y: 441, endPoint x: 583, endPoint y: 426, distance: 112.3
click at [697, 431] on input "morg" at bounding box center [786, 442] width 179 height 22
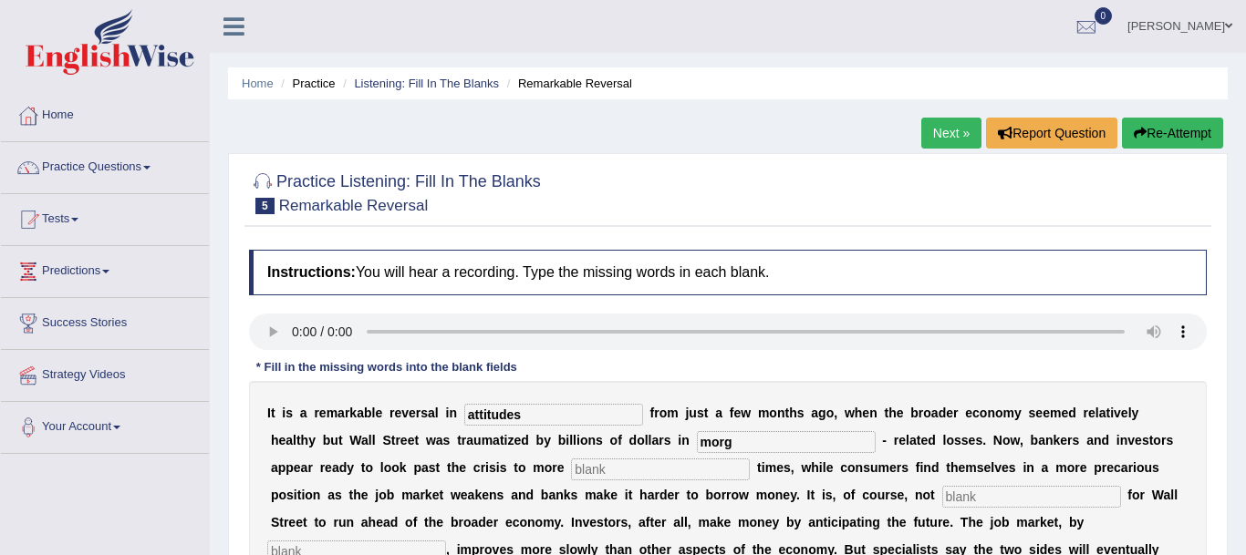
paste input "tgage"
type input "mortgage"
click at [571, 471] on input "text" at bounding box center [660, 470] width 179 height 22
type input "P"
type input "profitable"
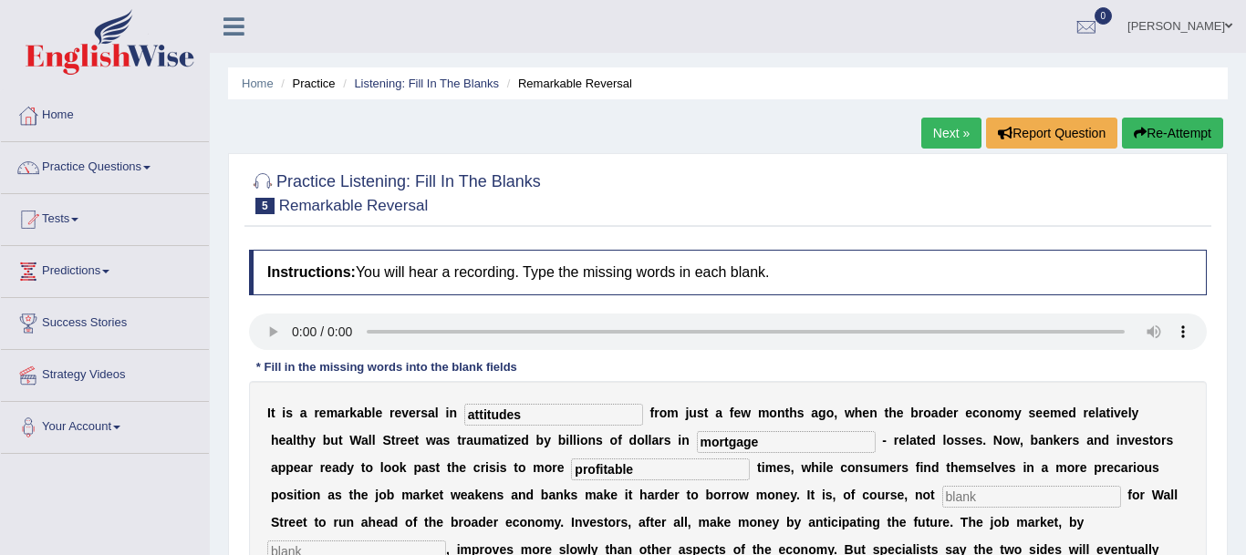
drag, startPoint x: 595, startPoint y: 481, endPoint x: 436, endPoint y: 498, distance: 159.6
drag, startPoint x: 598, startPoint y: 469, endPoint x: 457, endPoint y: 469, distance: 141.3
click at [571, 469] on input "profitable" at bounding box center [660, 470] width 179 height 22
click at [942, 499] on input "text" at bounding box center [1031, 497] width 179 height 22
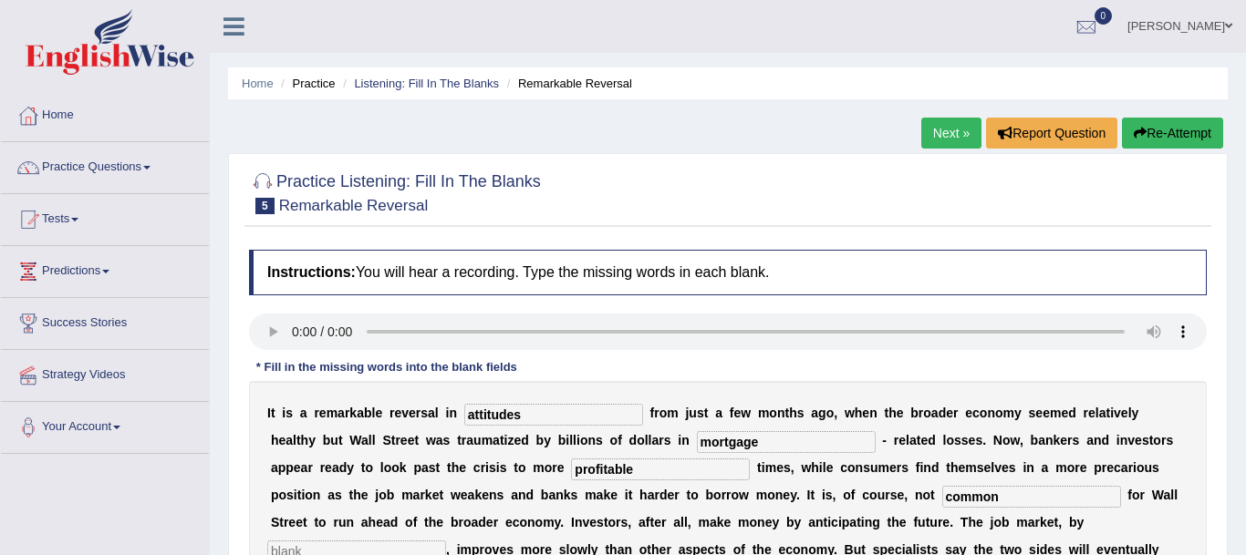
type input "common"
click at [446, 541] on input "text" at bounding box center [356, 552] width 179 height 22
drag, startPoint x: 1088, startPoint y: 522, endPoint x: 898, endPoint y: 517, distance: 189.7
click at [446, 541] on input "contrast" at bounding box center [356, 552] width 179 height 22
type input "contrast"
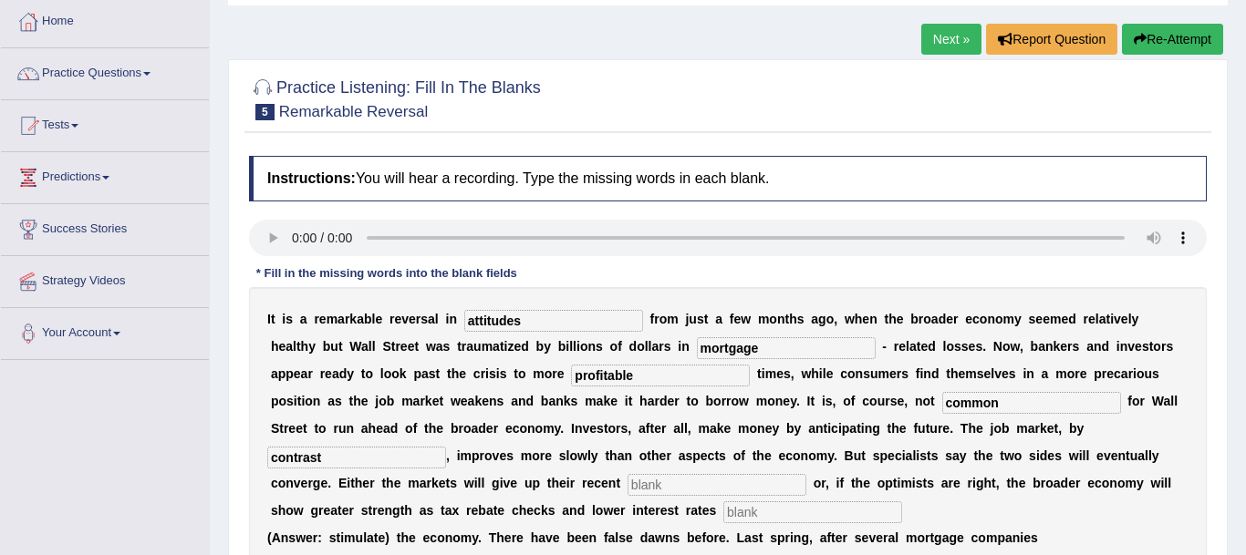
scroll to position [100, 0]
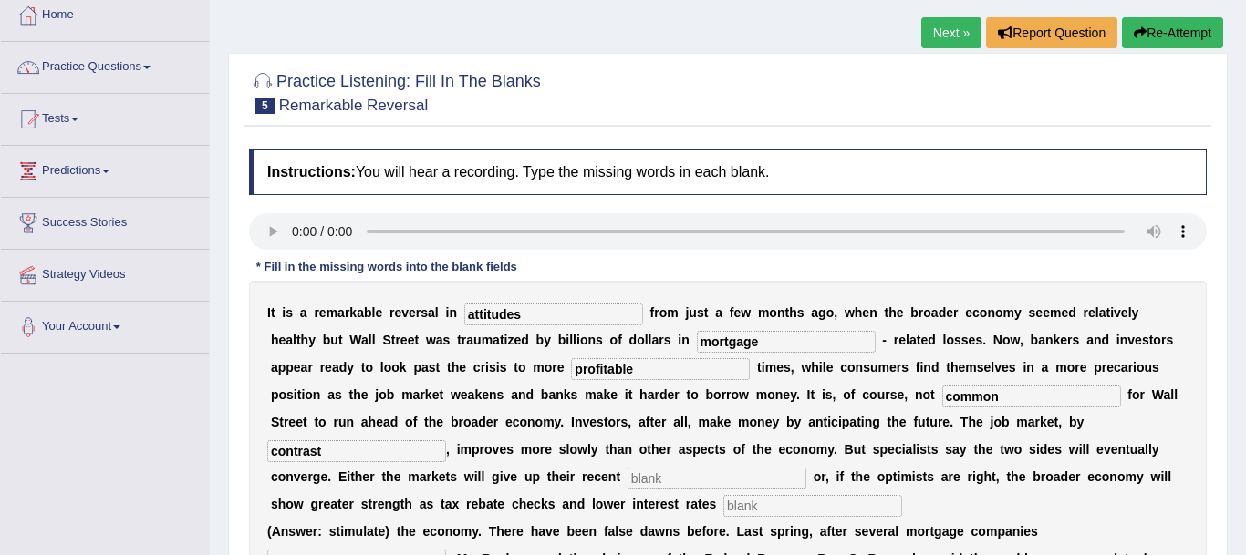
click at [627, 485] on input "text" at bounding box center [716, 479] width 179 height 22
type input "gains"
click at [723, 505] on input "text" at bounding box center [812, 506] width 179 height 22
click at [723, 509] on input "text" at bounding box center [812, 506] width 179 height 22
drag, startPoint x: 617, startPoint y: 502, endPoint x: 400, endPoint y: 490, distance: 217.4
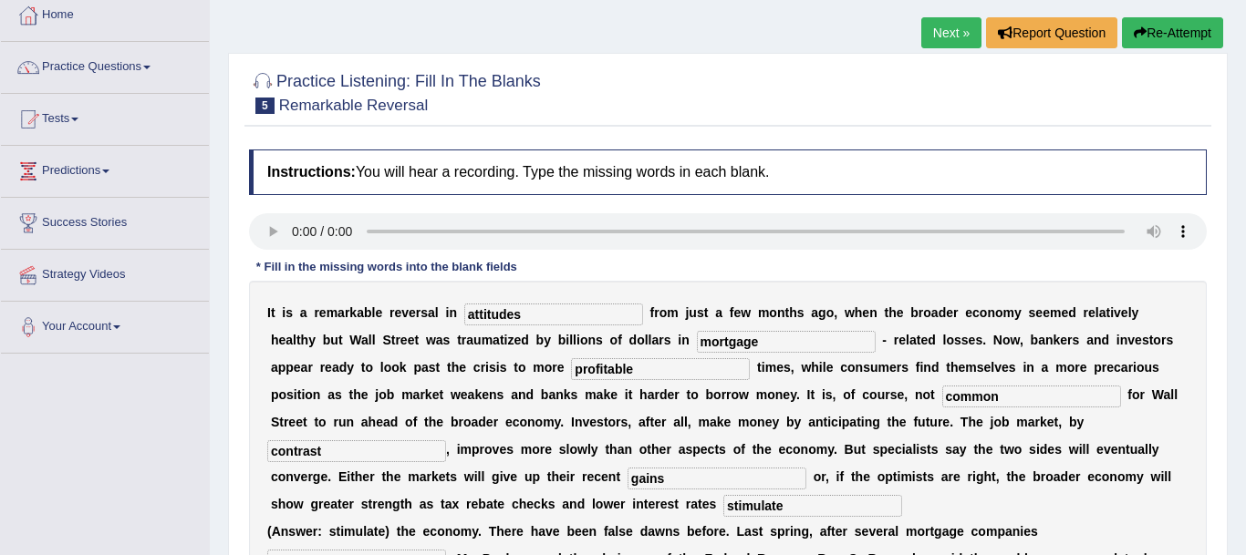
click at [723, 495] on input "stimulate" at bounding box center [812, 506] width 179 height 22
type input "stimulate"
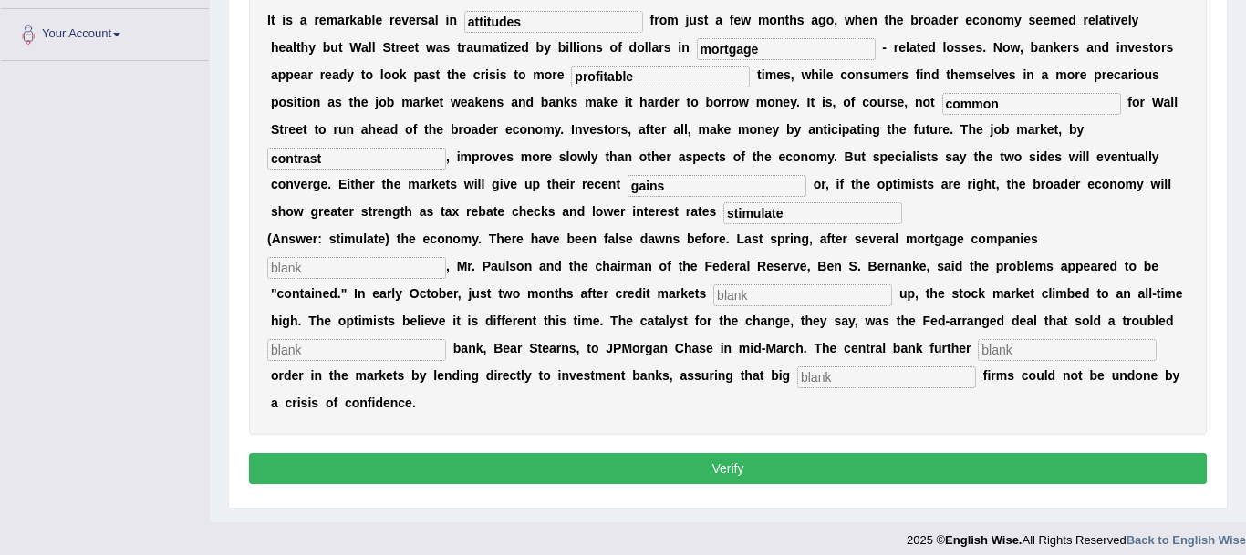
scroll to position [306, 0]
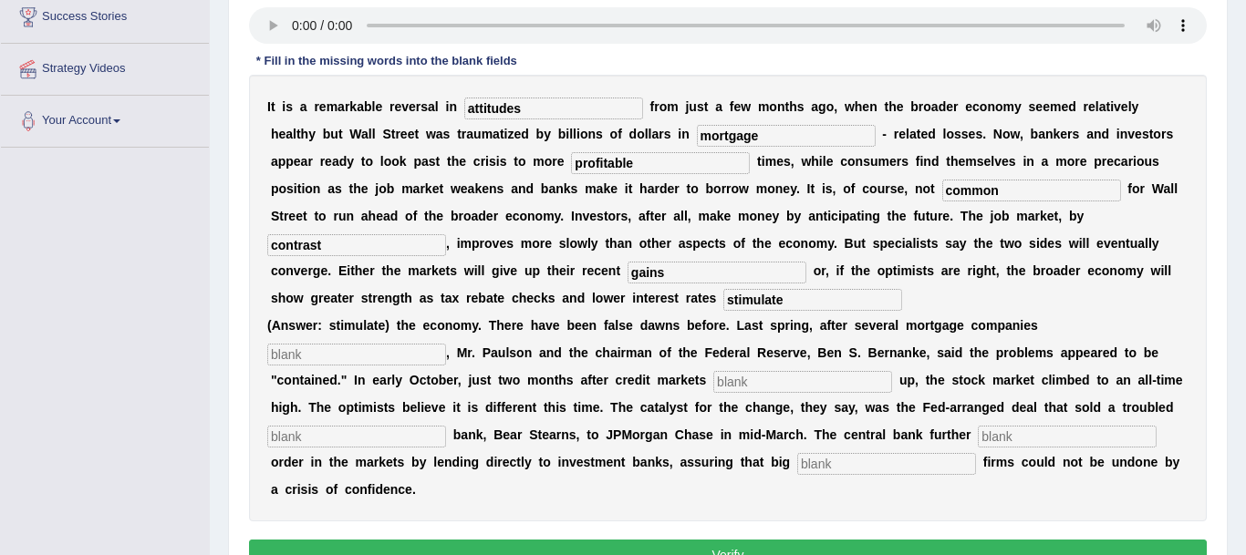
click at [322, 349] on input "text" at bounding box center [356, 355] width 179 height 22
drag, startPoint x: 356, startPoint y: 356, endPoint x: 135, endPoint y: 331, distance: 222.0
click at [267, 344] on input "collapsed" at bounding box center [356, 355] width 179 height 22
type input "collapsed"
click at [361, 354] on input "collapsed" at bounding box center [356, 355] width 179 height 22
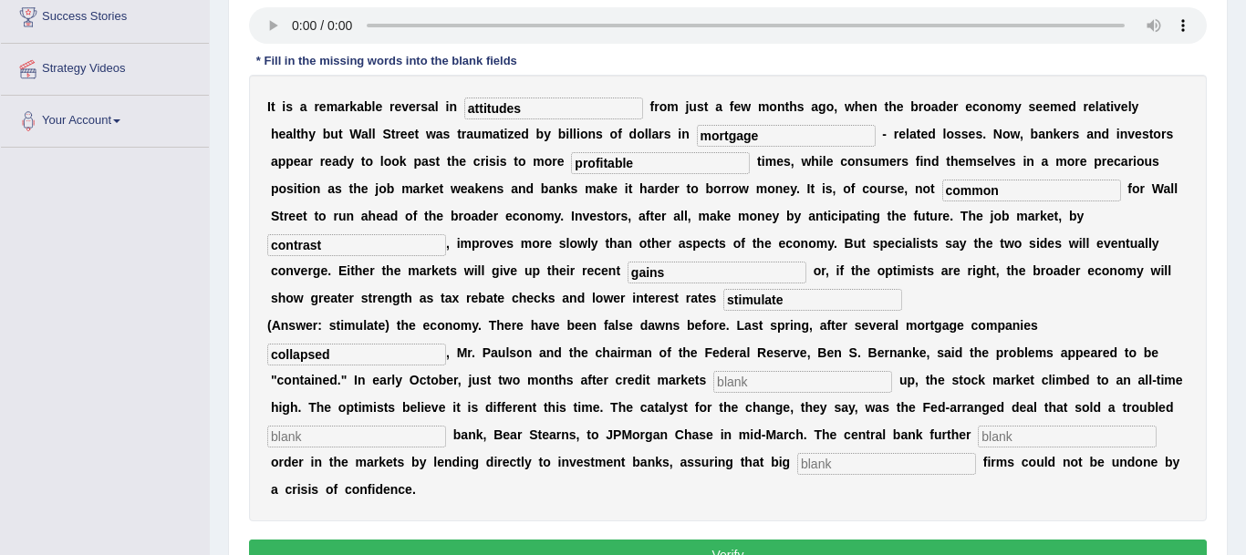
click at [756, 383] on input "text" at bounding box center [802, 382] width 179 height 22
click at [724, 379] on input "text" at bounding box center [802, 382] width 179 height 22
type input "froze up"
click at [284, 444] on input "text" at bounding box center [356, 437] width 179 height 22
drag, startPoint x: 366, startPoint y: 434, endPoint x: 117, endPoint y: 411, distance: 250.0
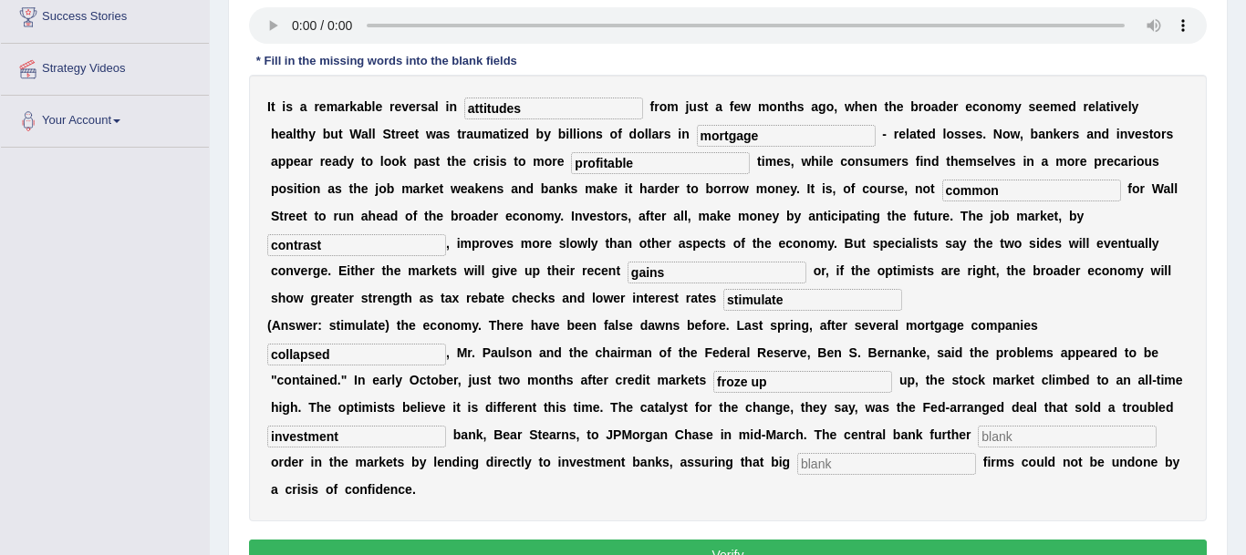
click at [267, 426] on input "investment" at bounding box center [356, 437] width 179 height 22
type input "investment"
click at [978, 433] on input "text" at bounding box center [1067, 437] width 179 height 22
type input "restore"
click at [797, 466] on input "text" at bounding box center [886, 464] width 179 height 22
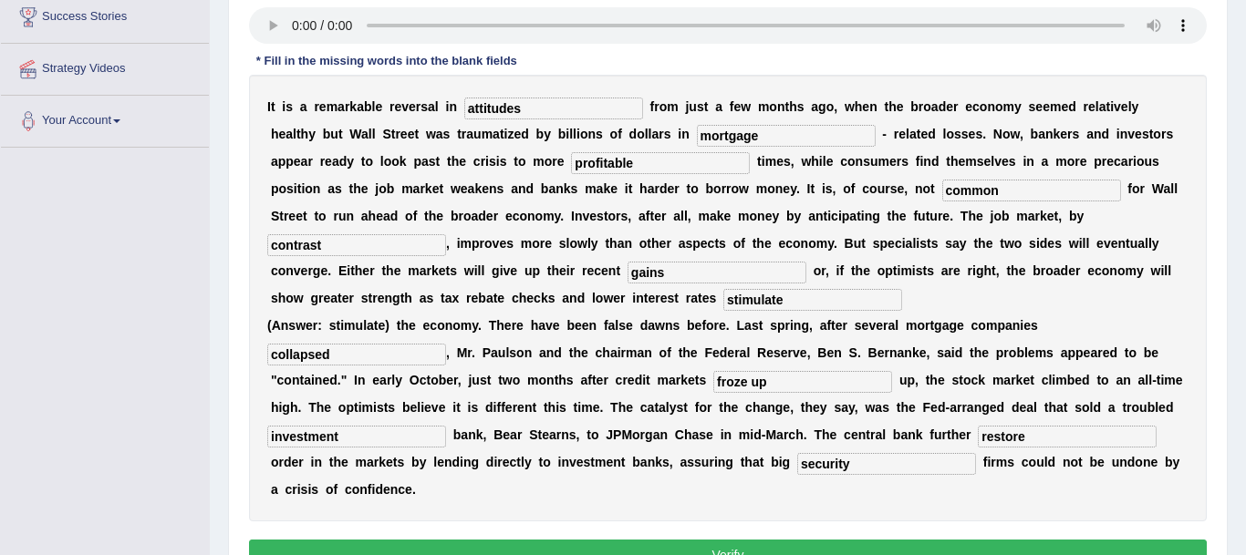
type input "security"
click at [834, 494] on div "I t i s a r e m a r k a b l e r e v e r s a l i n attitudes f r o m j u s t a f…" at bounding box center [727, 298] width 957 height 447
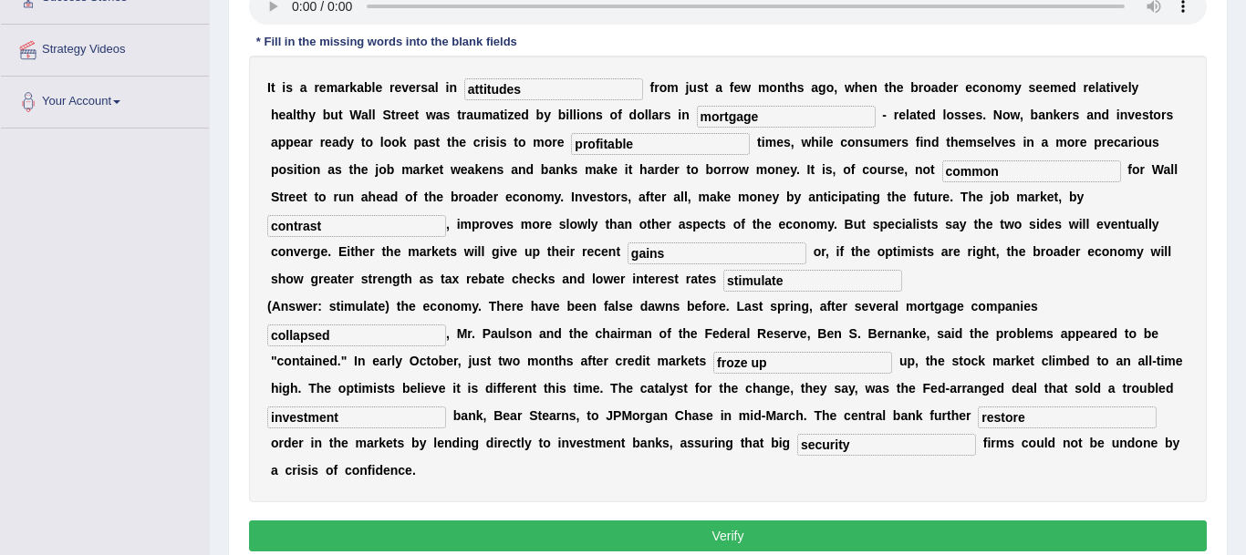
scroll to position [324, 0]
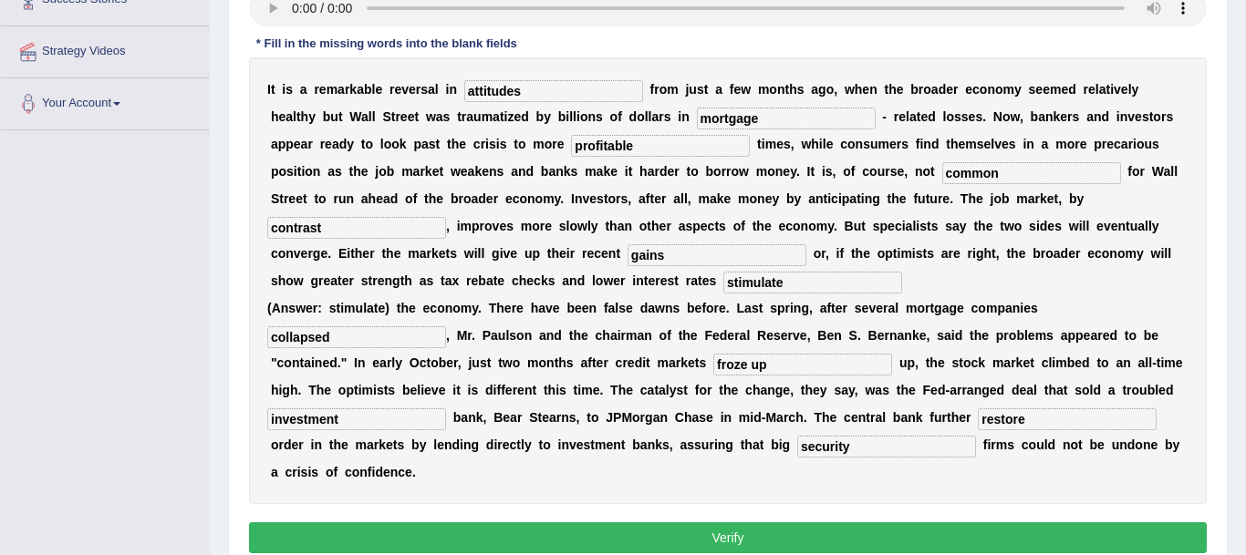
click at [727, 542] on button "Verify" at bounding box center [727, 538] width 957 height 31
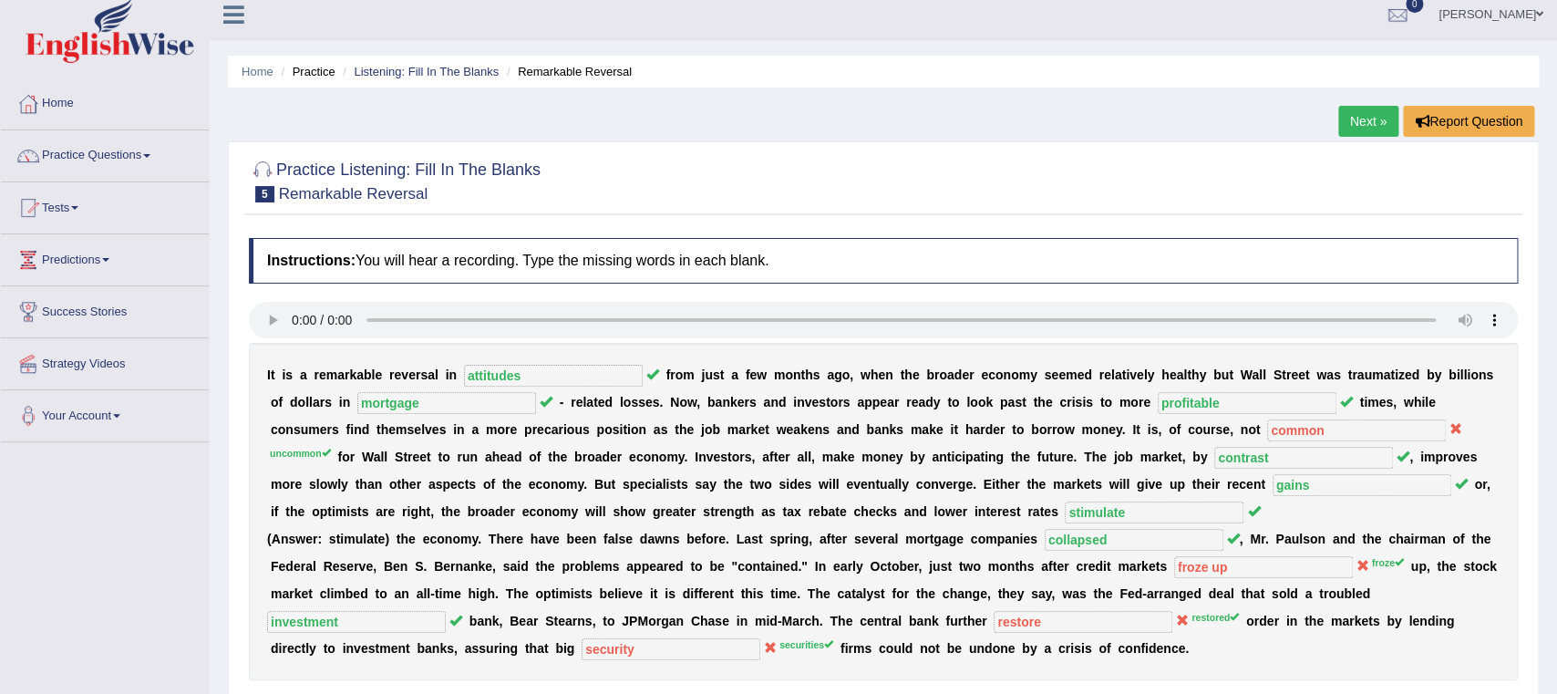
scroll to position [0, 0]
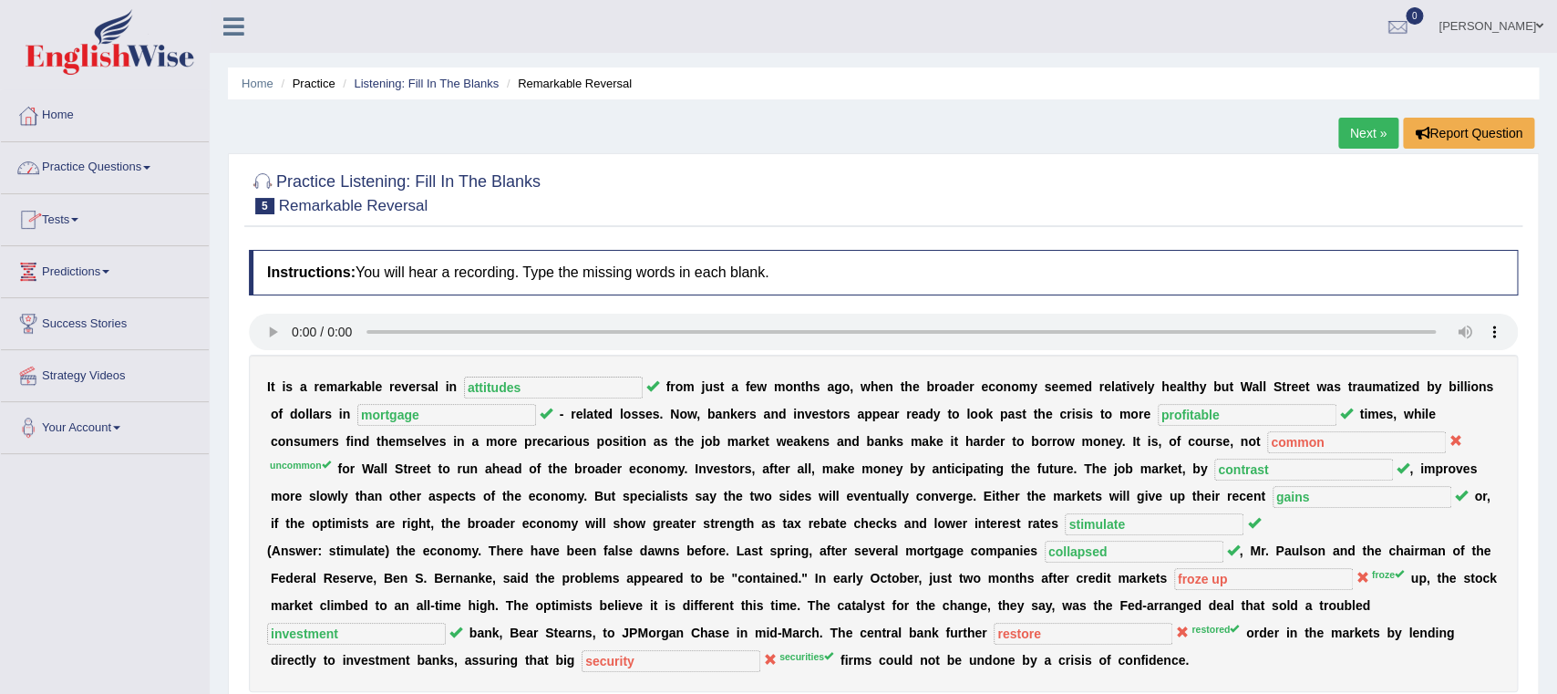
click at [154, 163] on link "Practice Questions" at bounding box center [105, 165] width 208 height 46
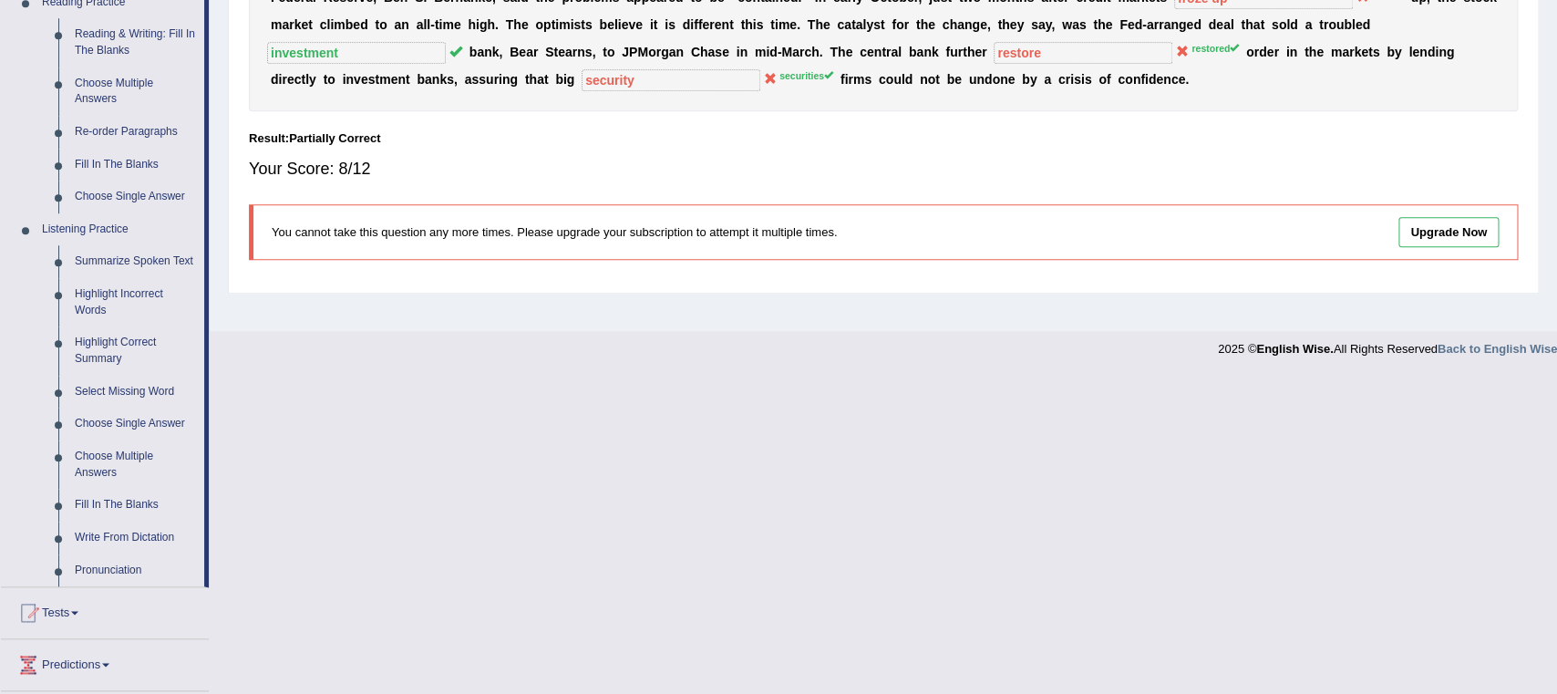
scroll to position [737, 0]
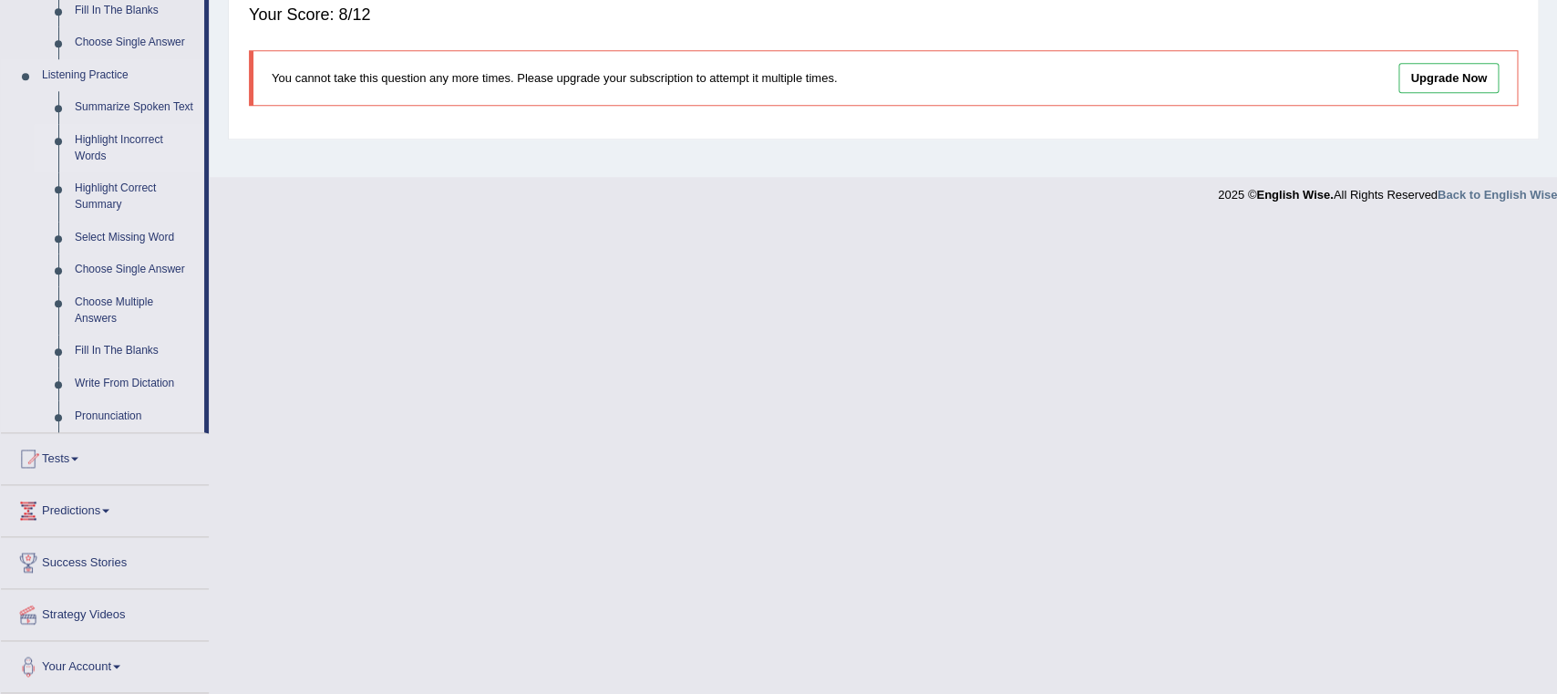
click at [106, 146] on link "Highlight Incorrect Words" at bounding box center [136, 148] width 138 height 48
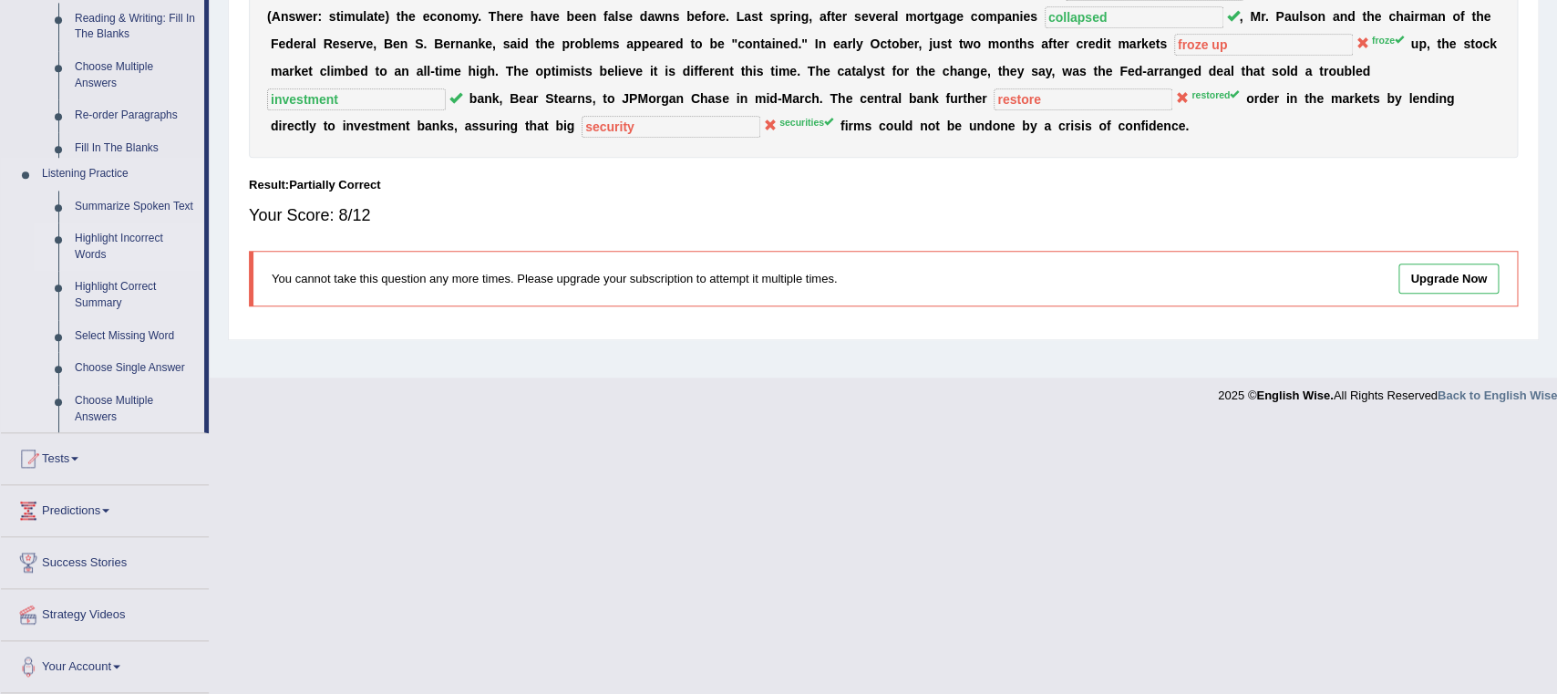
scroll to position [263, 0]
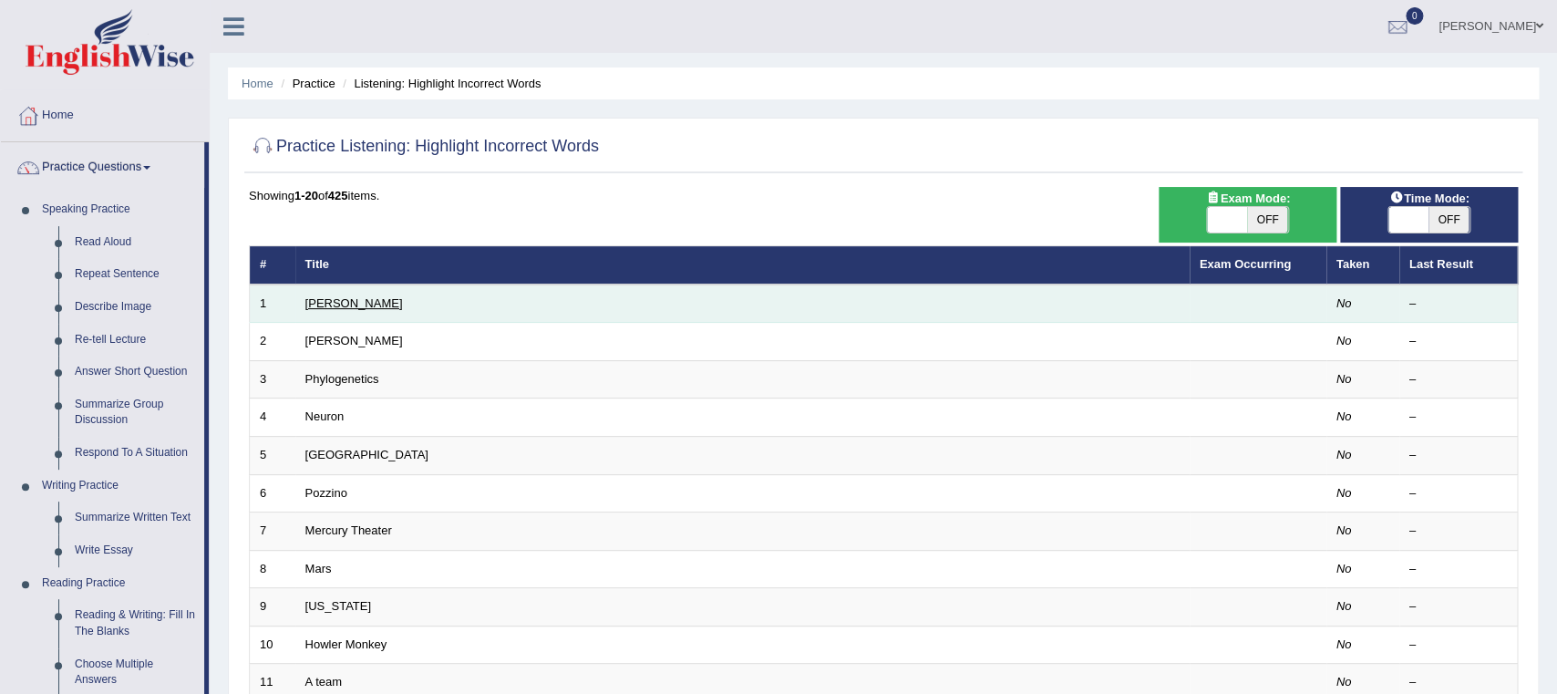
click at [338, 305] on link "[PERSON_NAME]" at bounding box center [354, 303] width 98 height 14
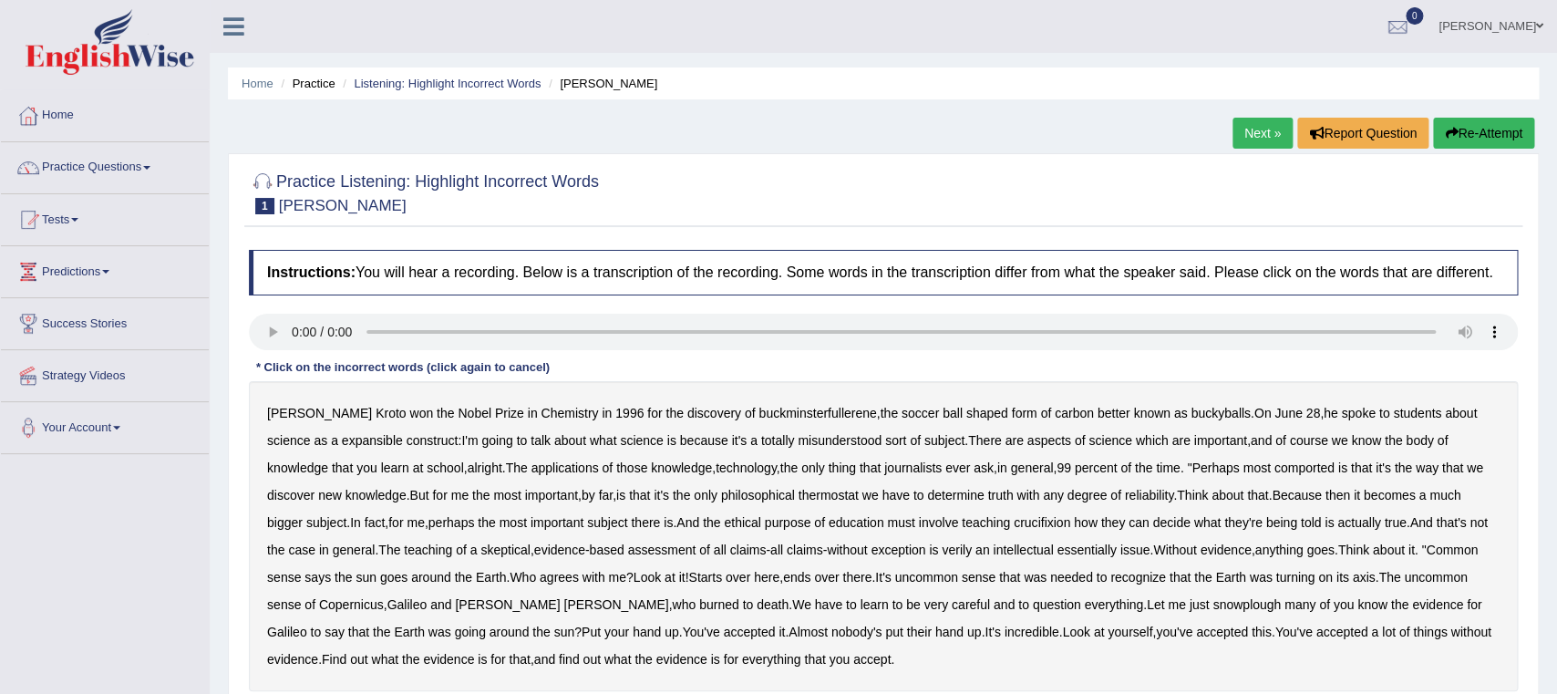
drag, startPoint x: 270, startPoint y: 442, endPoint x: 315, endPoint y: 446, distance: 44.8
click at [342, 446] on b "expansible" at bounding box center [372, 440] width 61 height 15
drag, startPoint x: 1193, startPoint y: 471, endPoint x: 1231, endPoint y: 471, distance: 38.3
click at [1275, 471] on b "comported" at bounding box center [1305, 468] width 60 height 15
drag, startPoint x: 741, startPoint y: 502, endPoint x: 780, endPoint y: 500, distance: 38.3
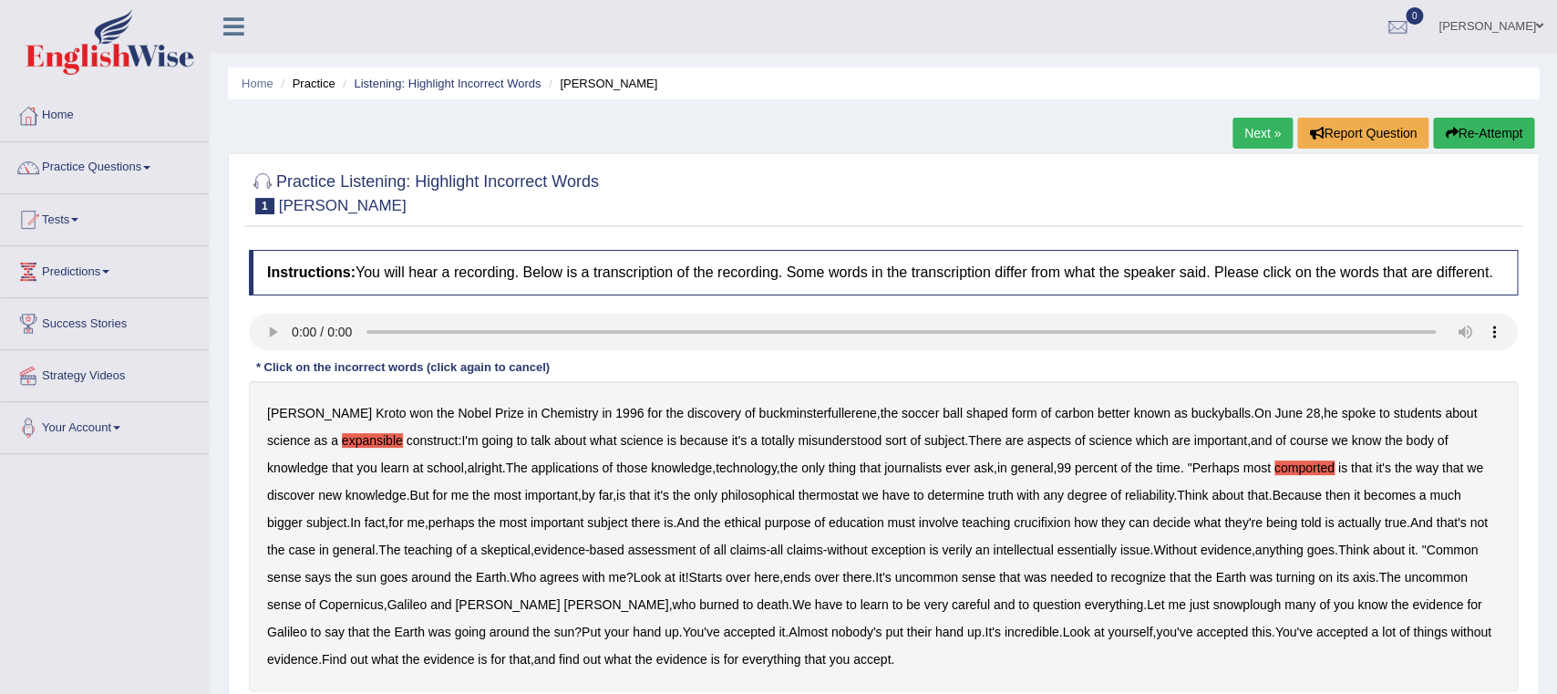
click at [799, 500] on b "thermostat" at bounding box center [829, 495] width 60 height 15
drag, startPoint x: 947, startPoint y: 524, endPoint x: 984, endPoint y: 521, distance: 36.7
click at [1014, 521] on b "crucifixion" at bounding box center [1042, 522] width 57 height 15
drag, startPoint x: 884, startPoint y: 554, endPoint x: 906, endPoint y: 554, distance: 22.8
click at [906, 554] on div "[PERSON_NAME] won the Nobel Prize in Chemistry in [DATE] for the discovery of b…" at bounding box center [883, 536] width 1269 height 310
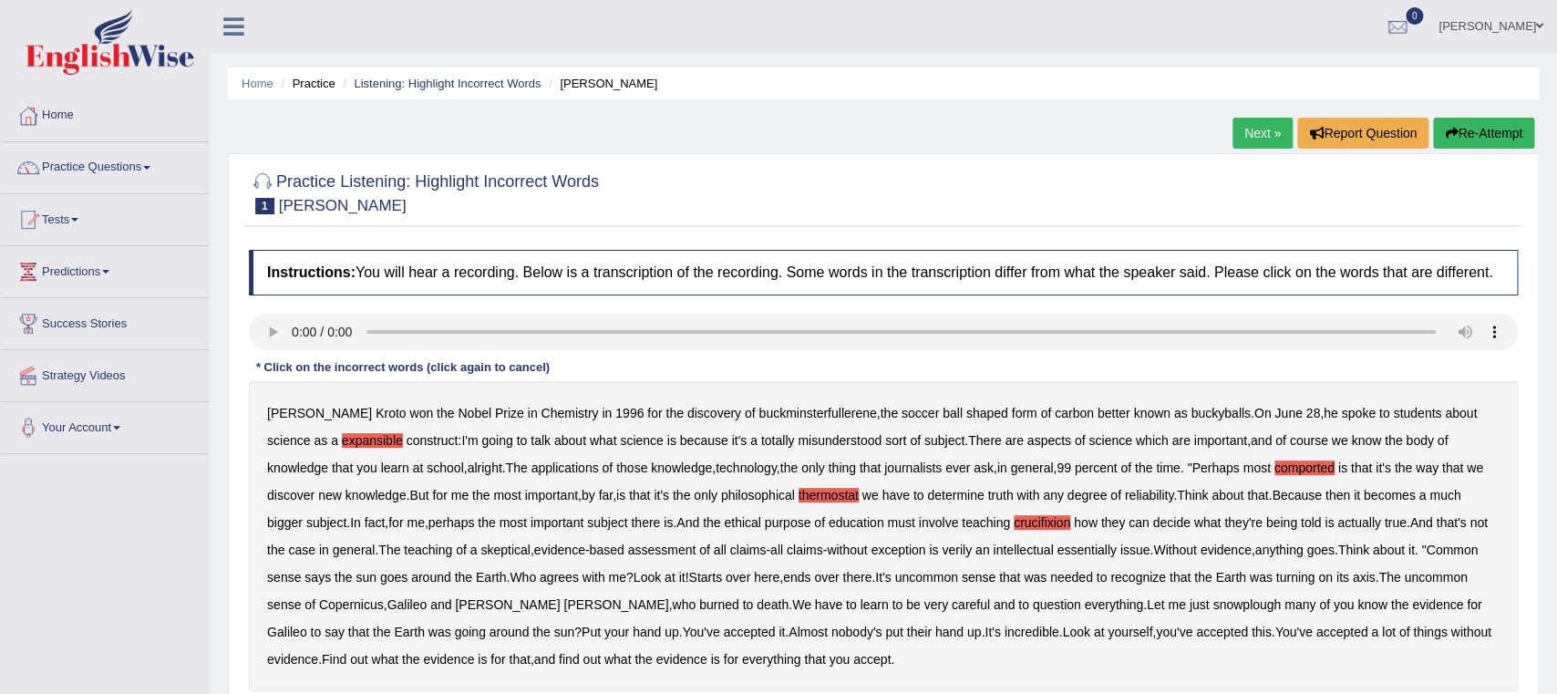
drag, startPoint x: 894, startPoint y: 554, endPoint x: 906, endPoint y: 554, distance: 12.8
click at [942, 554] on b "verily" at bounding box center [957, 550] width 30 height 15
drag, startPoint x: 1061, startPoint y: 603, endPoint x: 1120, endPoint y: 603, distance: 59.3
click at [1213, 603] on b "snowplough" at bounding box center [1247, 604] width 68 height 15
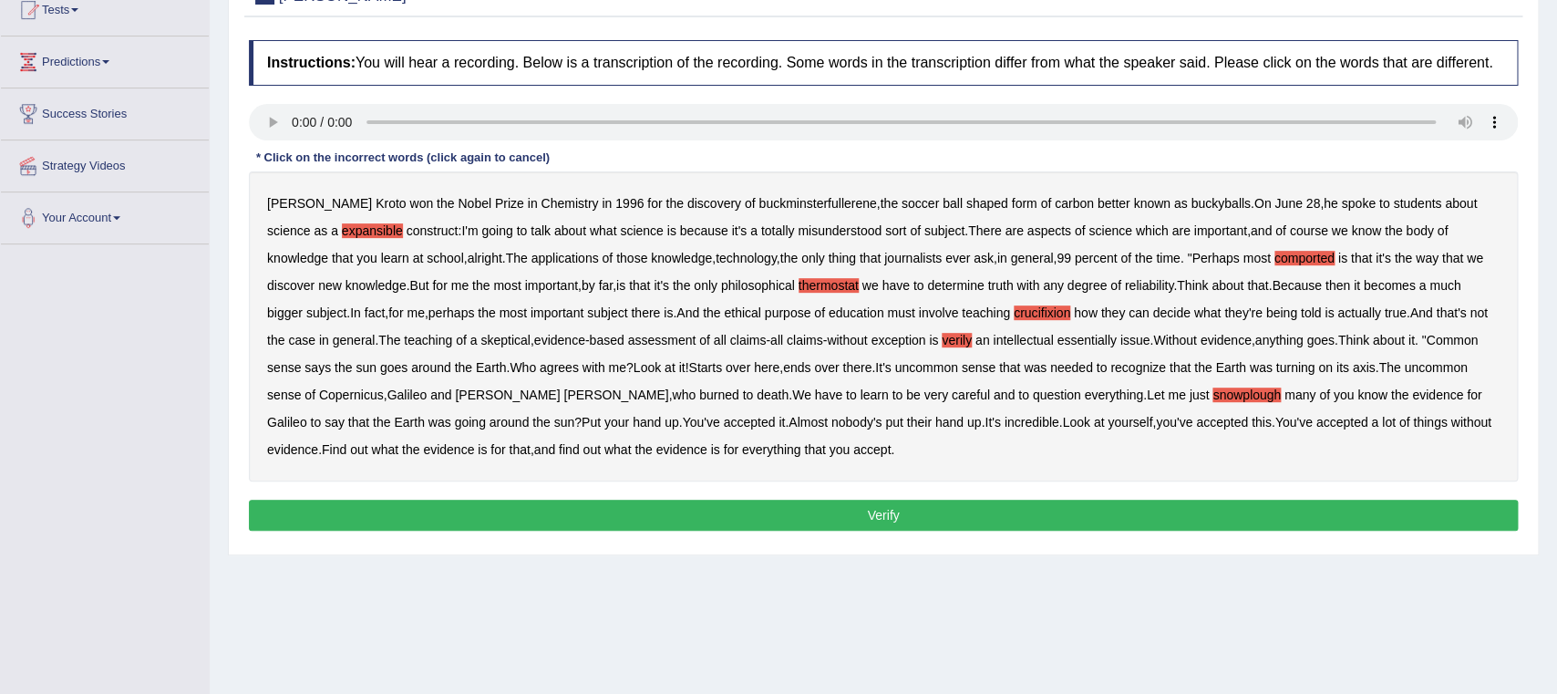
scroll to position [222, 0]
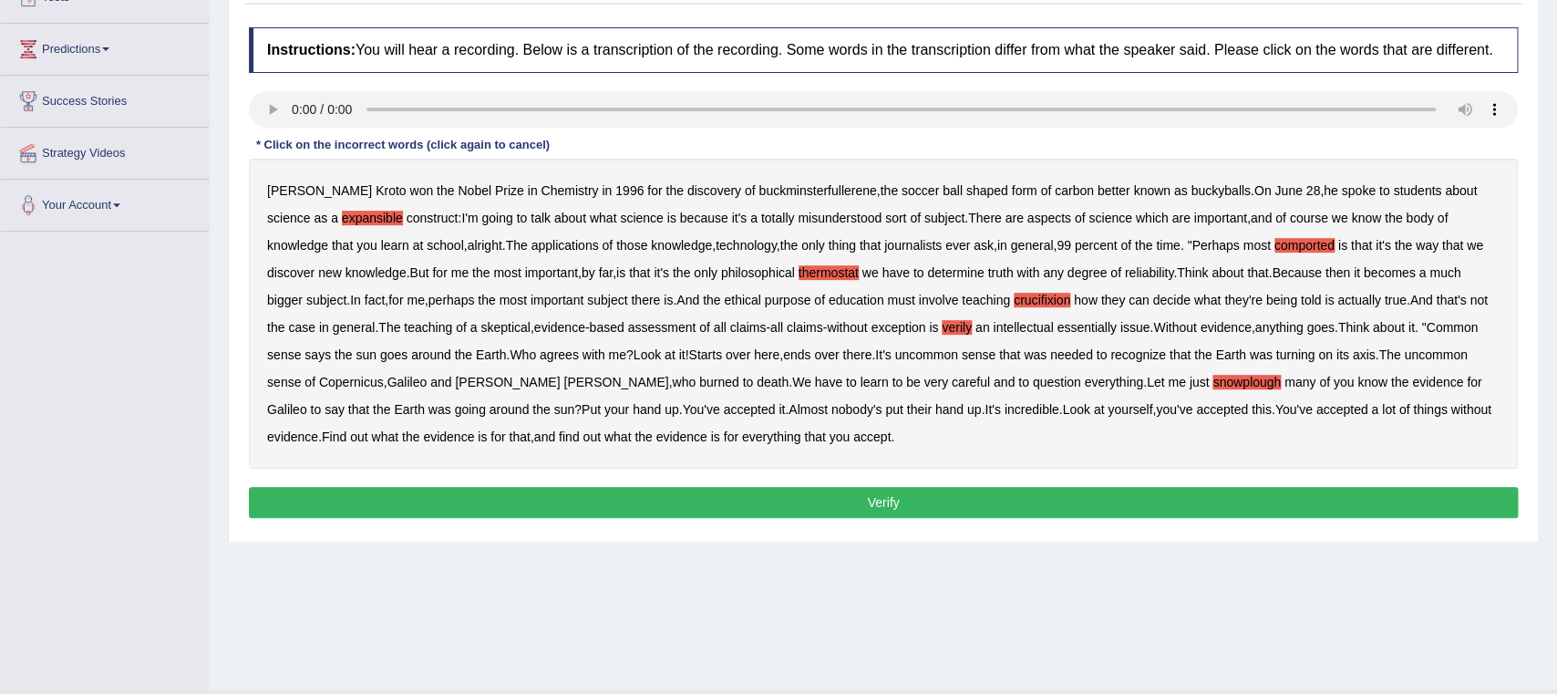
click at [1286, 503] on button "Verify" at bounding box center [883, 503] width 1269 height 31
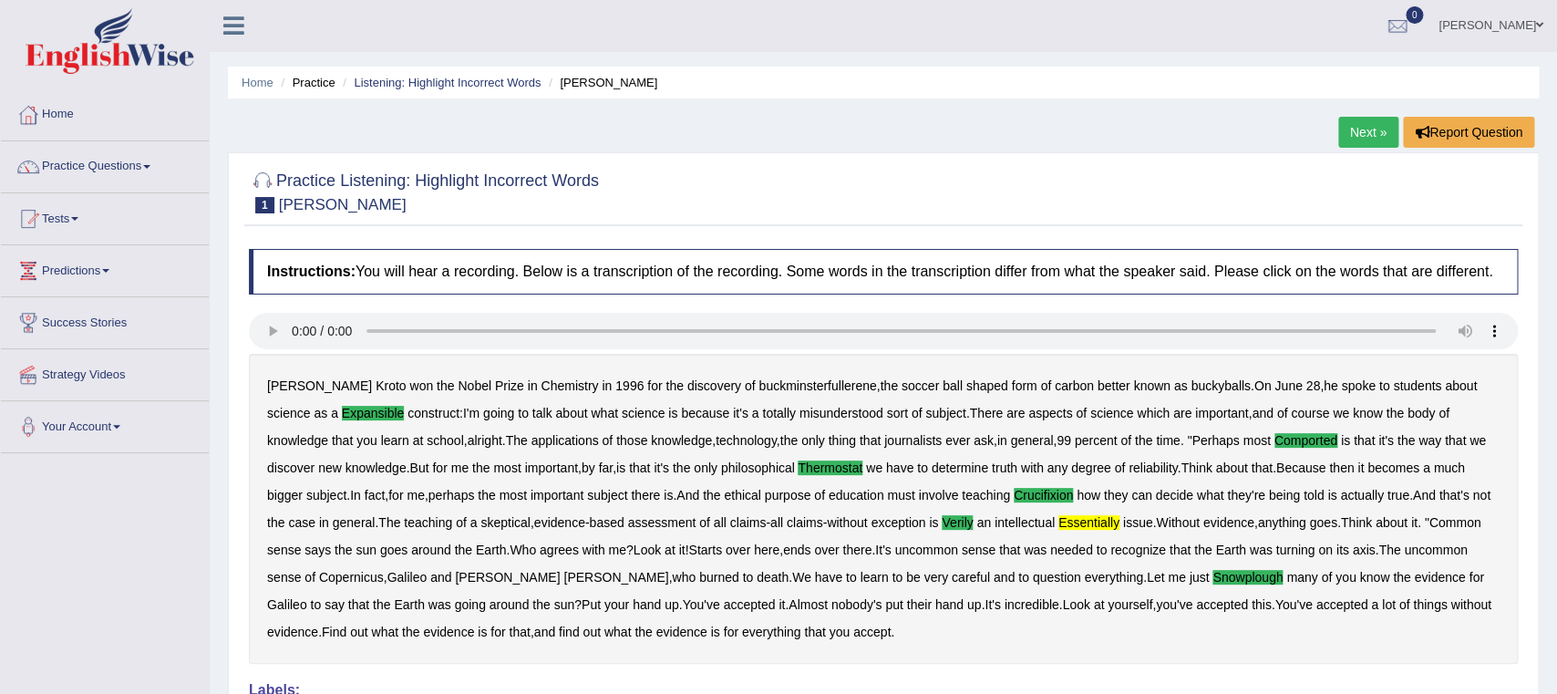
scroll to position [0, 0]
click at [150, 172] on link "Practice Questions" at bounding box center [105, 165] width 208 height 46
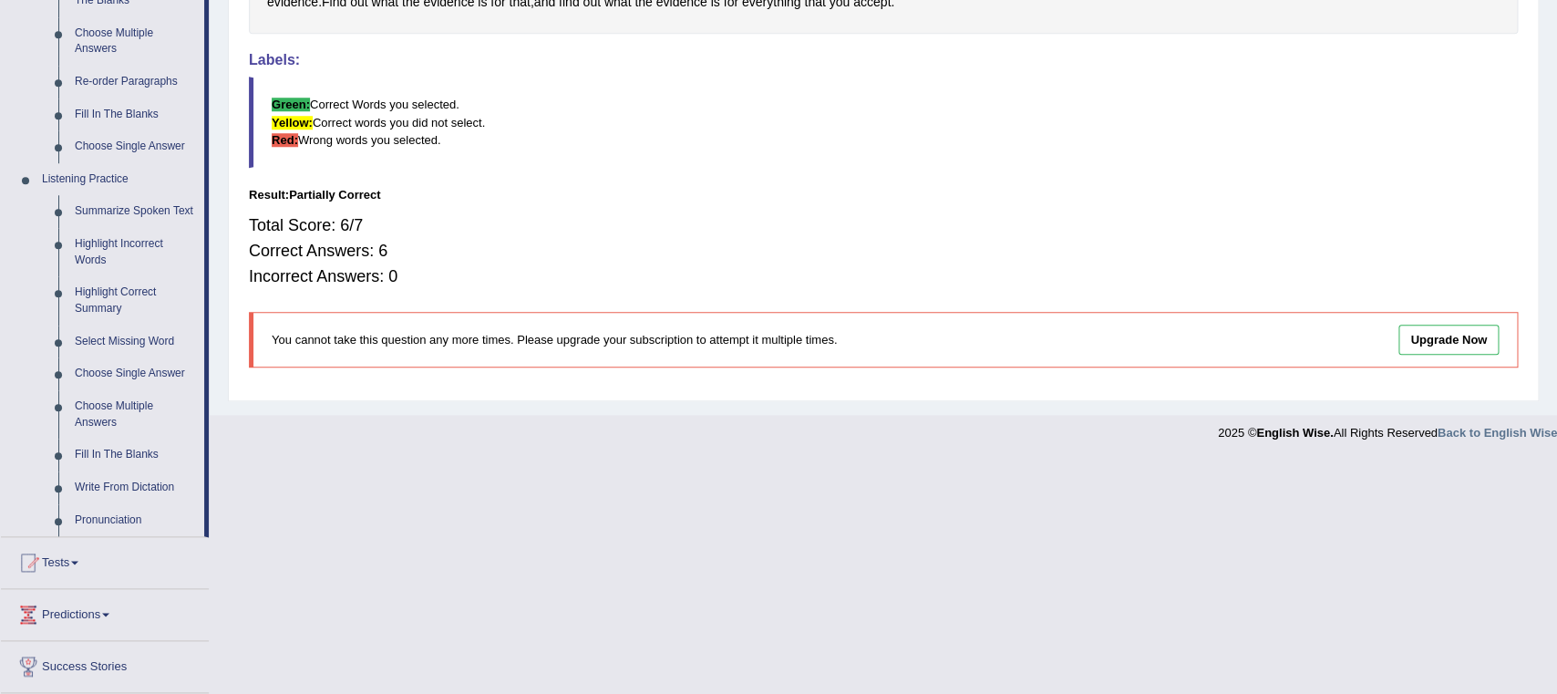
scroll to position [636, 0]
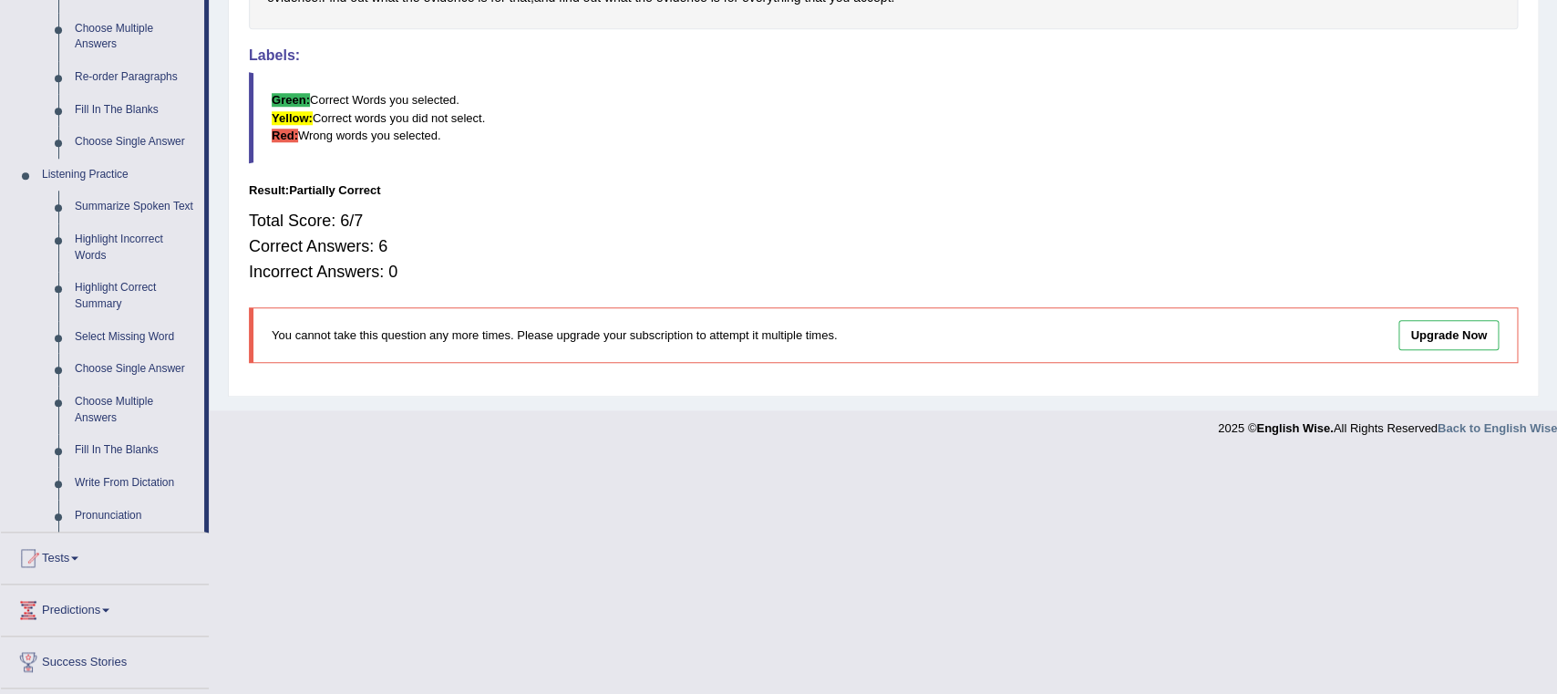
drag, startPoint x: 1553, startPoint y: 54, endPoint x: 1544, endPoint y: 380, distance: 326.6
